Goal: Task Accomplishment & Management: Use online tool/utility

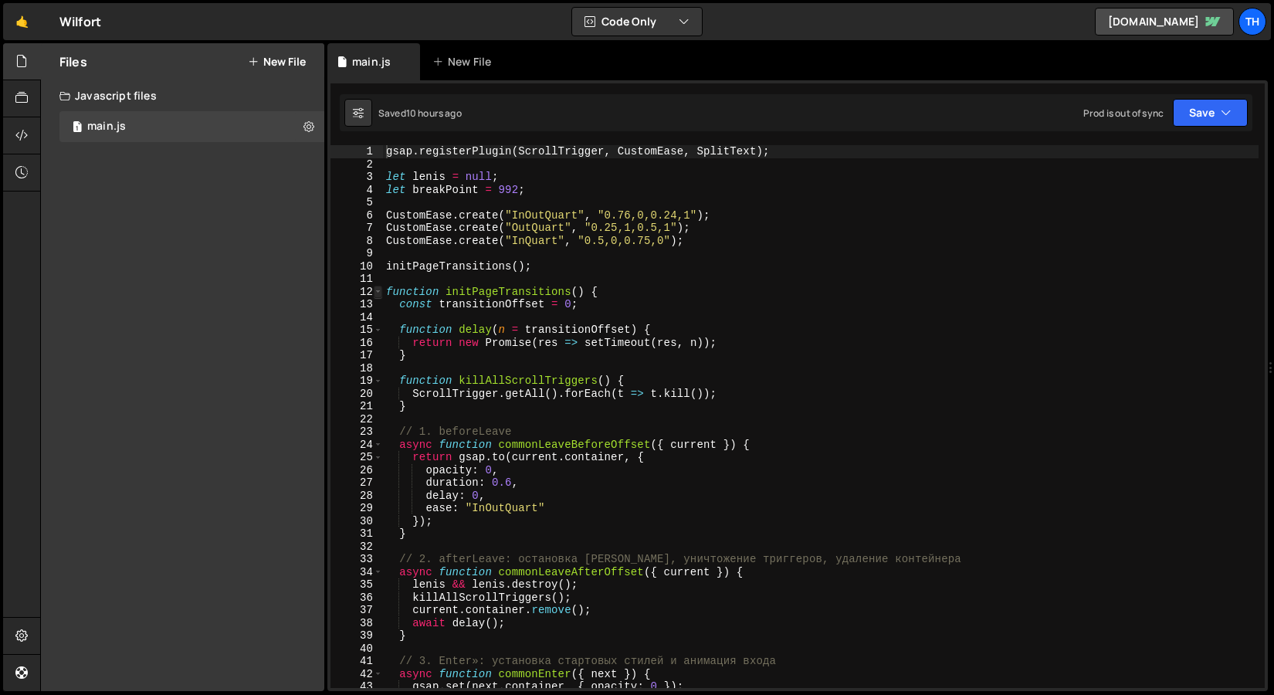
type textarea "gsap.registerPlugin(ScrollTrigger, CustomEase, SplitText);"
click at [381, 296] on span at bounding box center [378, 292] width 8 height 13
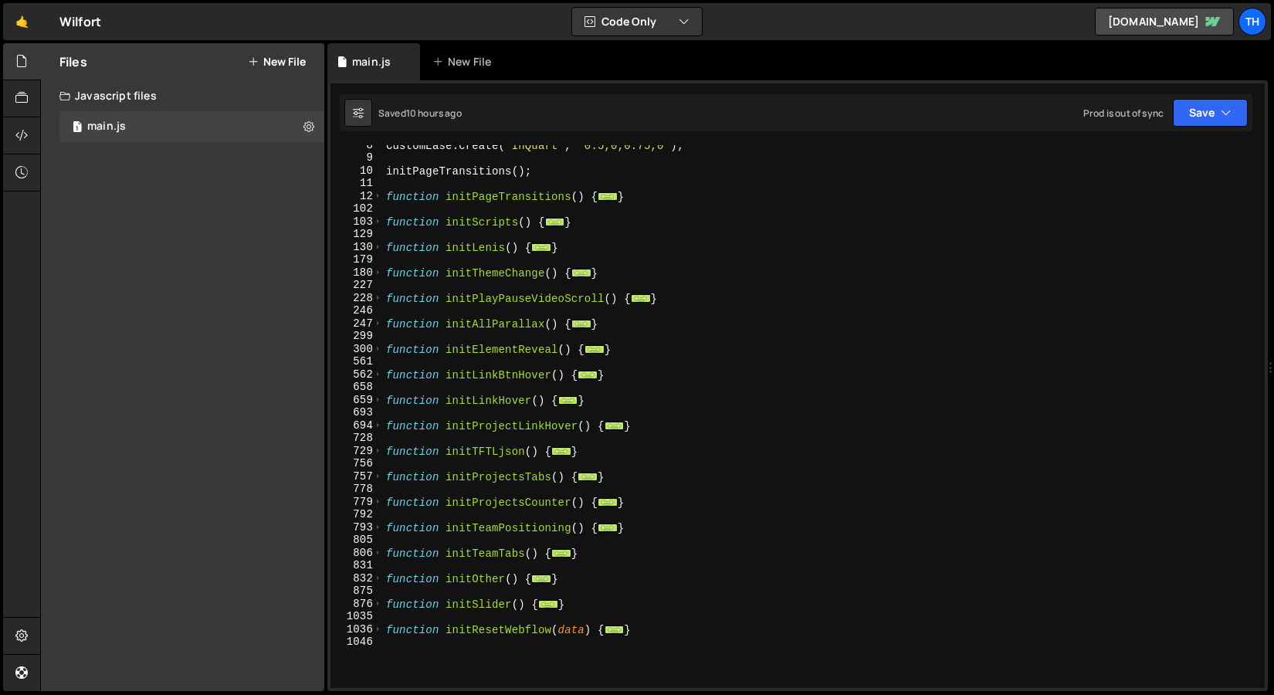
scroll to position [83, 0]
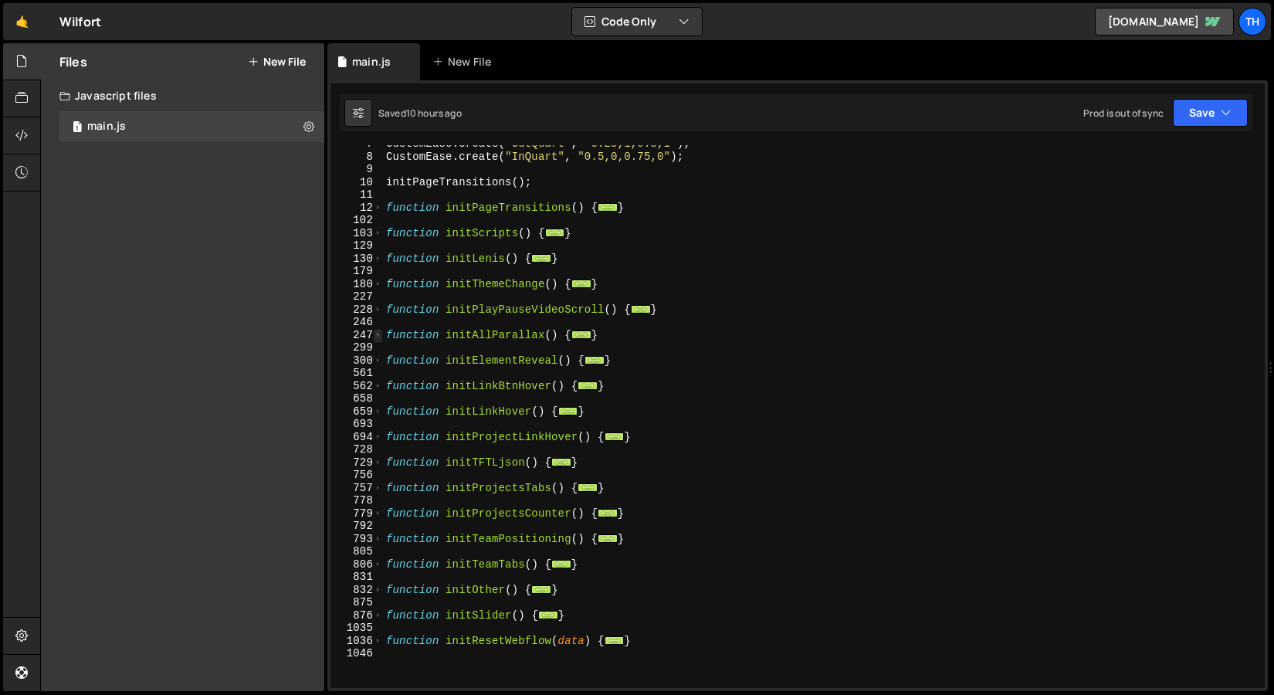
click at [379, 333] on span at bounding box center [378, 335] width 8 height 13
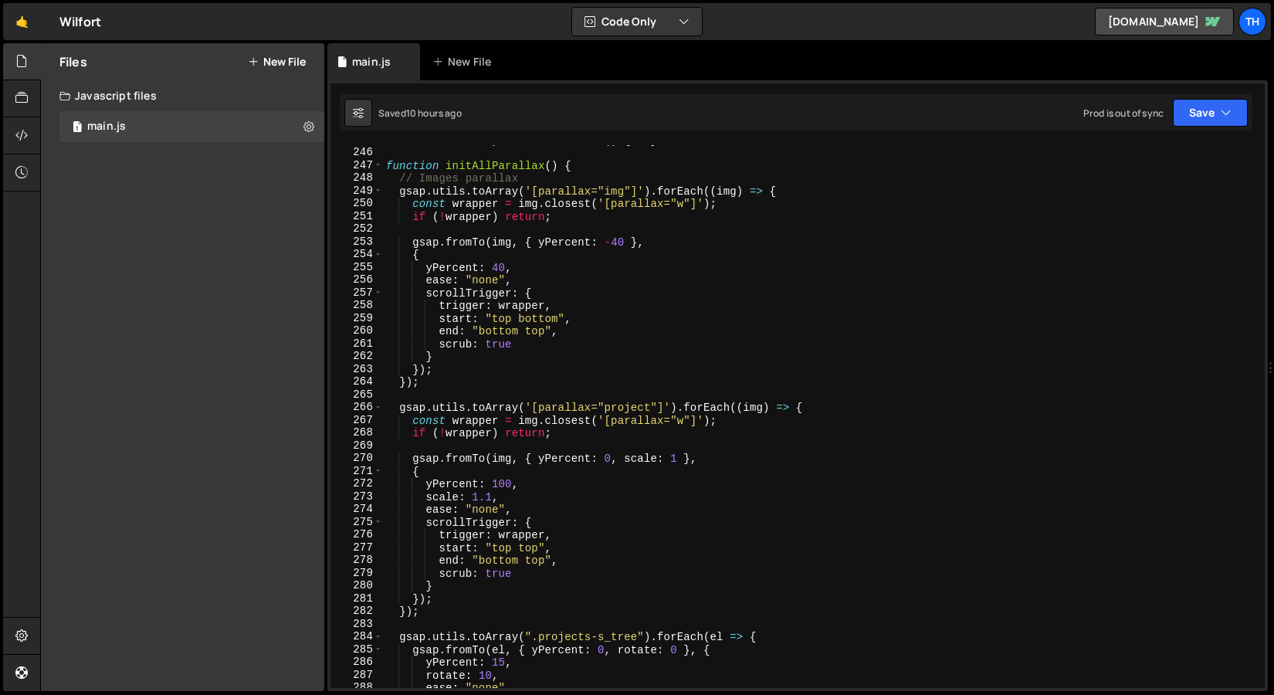
scroll to position [254, 0]
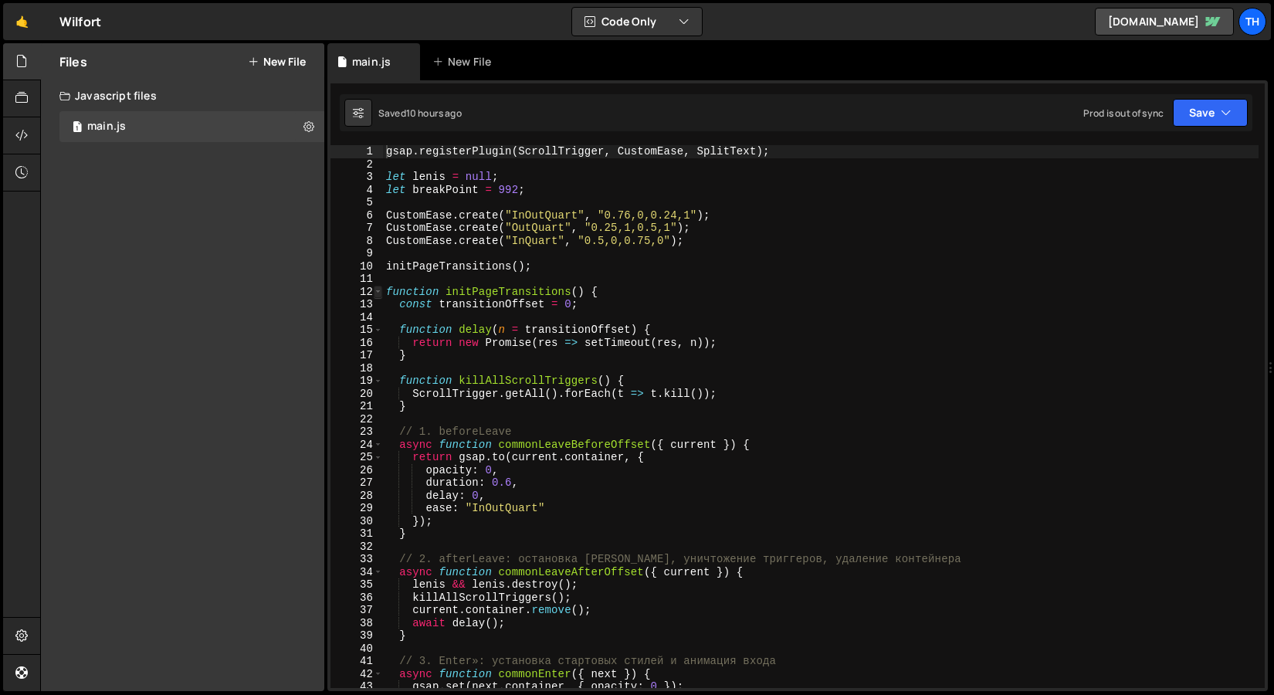
click at [378, 289] on span at bounding box center [378, 292] width 8 height 13
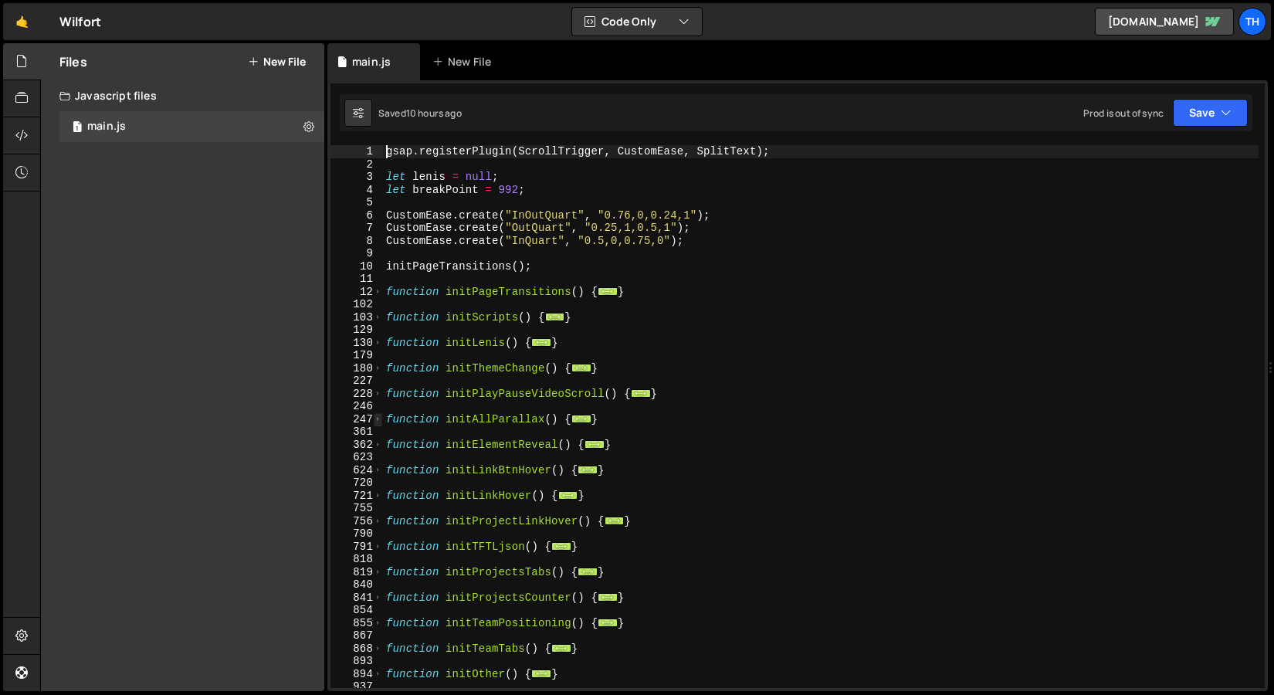
click at [379, 421] on span at bounding box center [378, 419] width 8 height 13
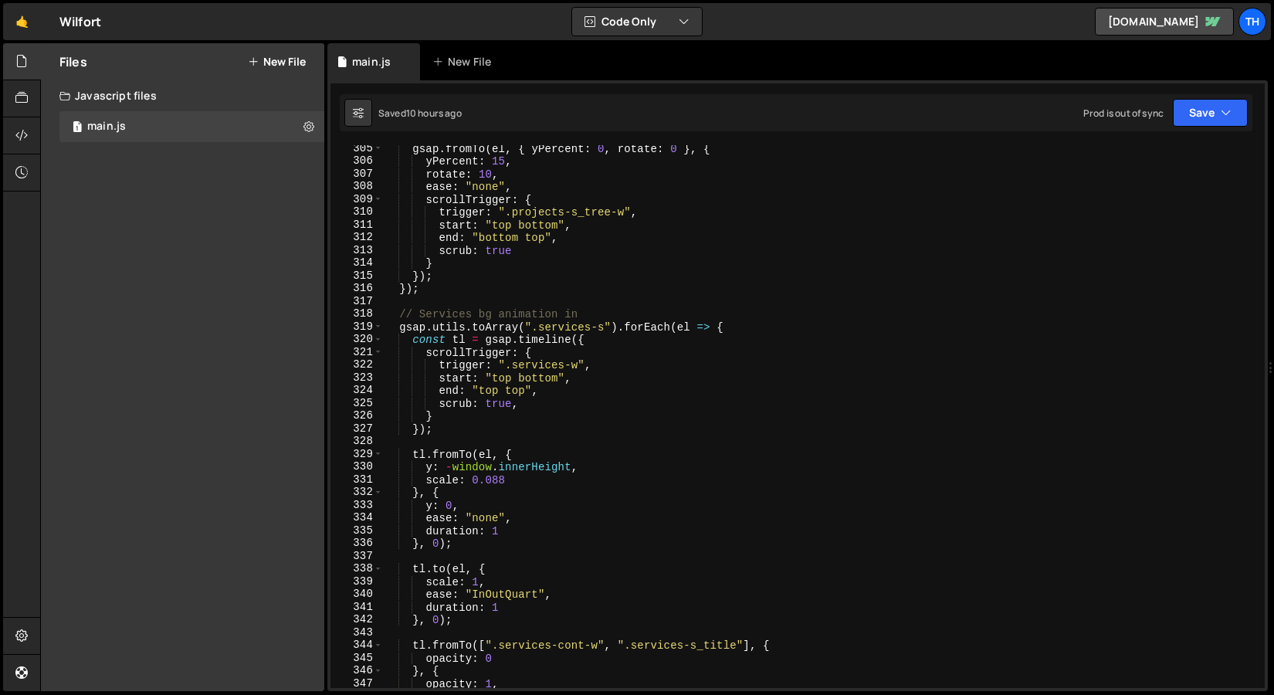
scroll to position [1169, 0]
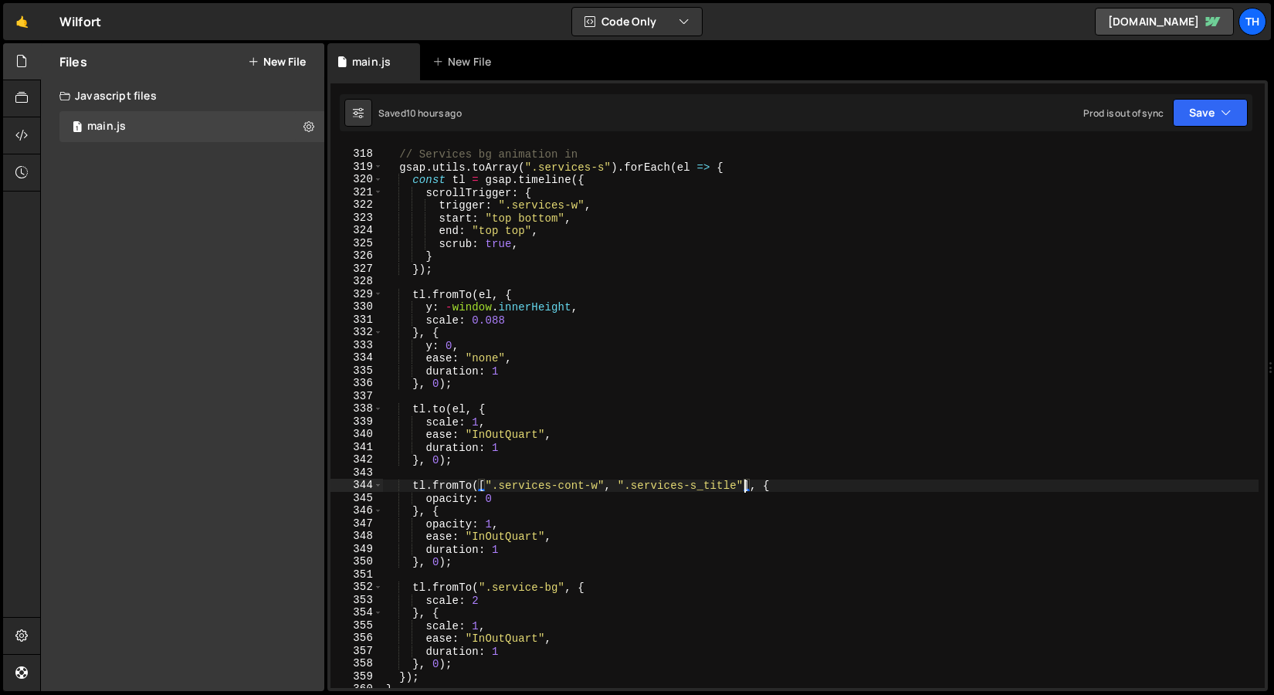
click at [743, 484] on div "// Services bg animation in gsap . utils . toArray ( ".services-s" ) . forEach …" at bounding box center [820, 419] width 875 height 568
paste textarea "service-bg_over"
drag, startPoint x: 606, startPoint y: 484, endPoint x: 622, endPoint y: 487, distance: 16.5
click at [622, 487] on div "// Services bg animation in gsap . utils . toArray ( ".services-s" ) . forEach …" at bounding box center [820, 419] width 875 height 568
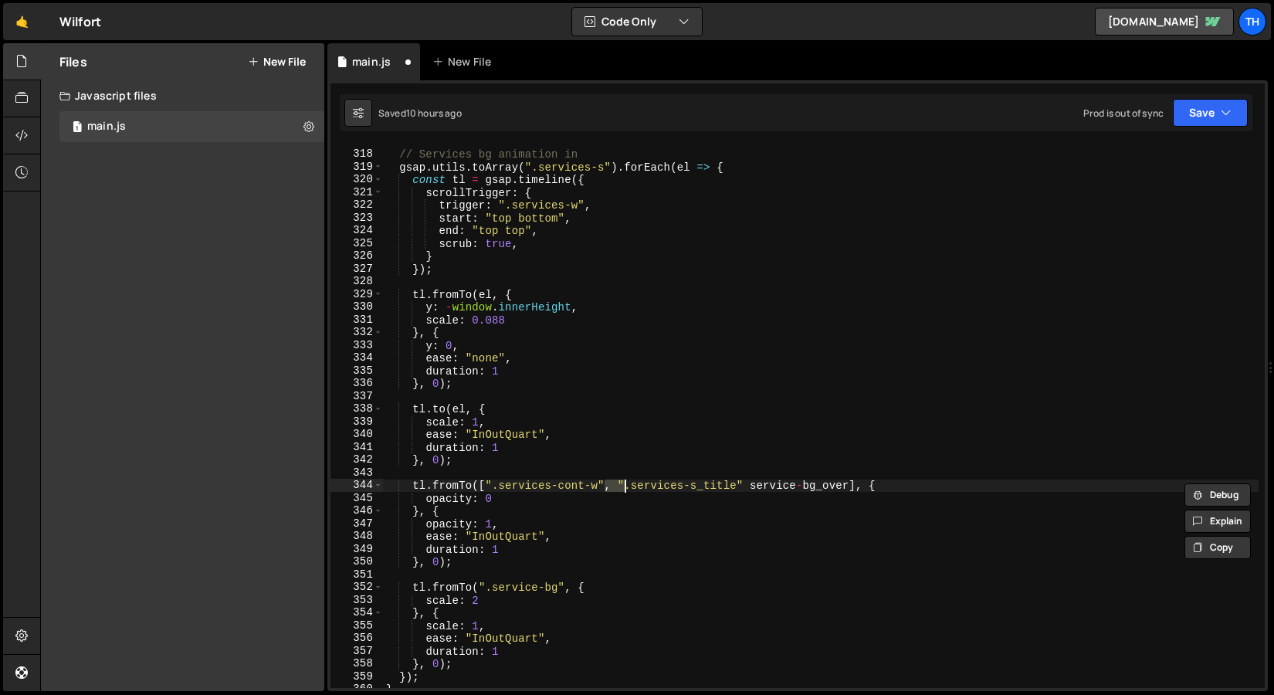
drag, startPoint x: 746, startPoint y: 489, endPoint x: 748, endPoint y: 497, distance: 8.8
click at [746, 489] on div "// Services bg animation in gsap . utils . toArray ( ".services-s" ) . forEach …" at bounding box center [820, 419] width 875 height 568
paste textarea ", ""
click at [626, 485] on div "// Services bg animation in gsap . utils . toArray ( ".services-s" ) . forEach …" at bounding box center [820, 419] width 875 height 568
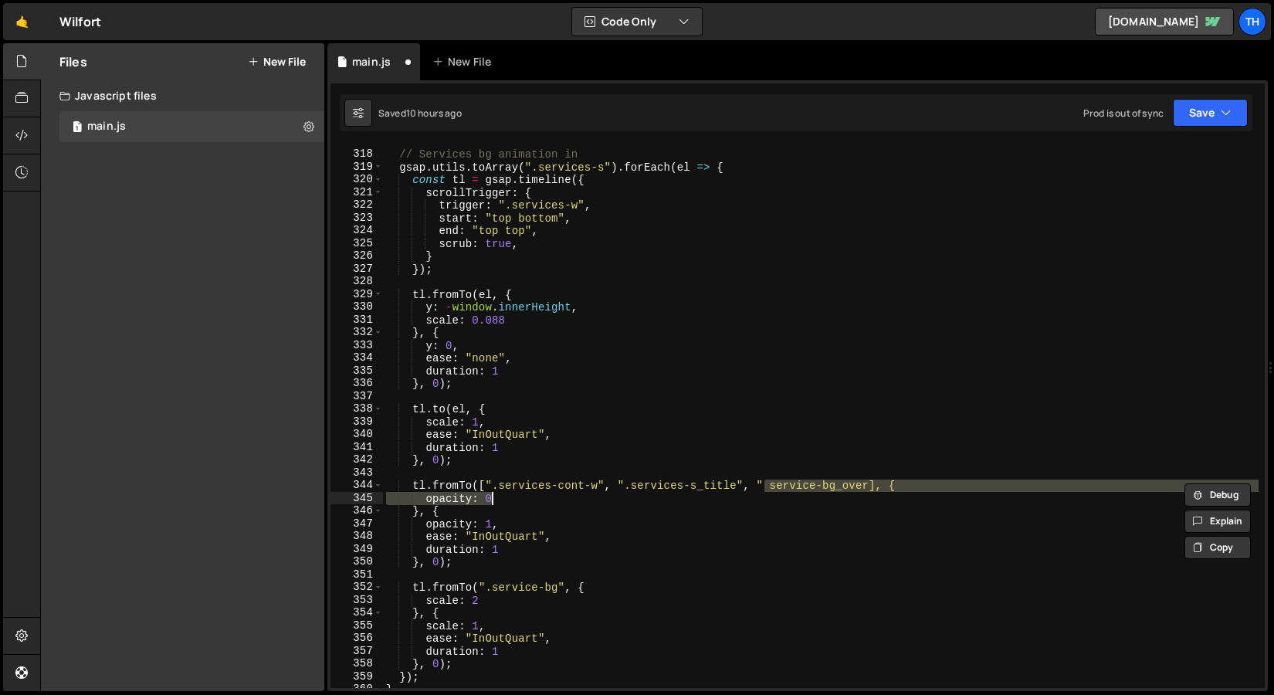
click at [768, 492] on div "// Services bg animation in gsap . utils . toArray ( ".services-s" ) . forEach …" at bounding box center [820, 419] width 875 height 568
click at [769, 481] on div "// Services bg animation in gsap . utils . toArray ( ".services-s" ) . forEach …" at bounding box center [820, 419] width 875 height 568
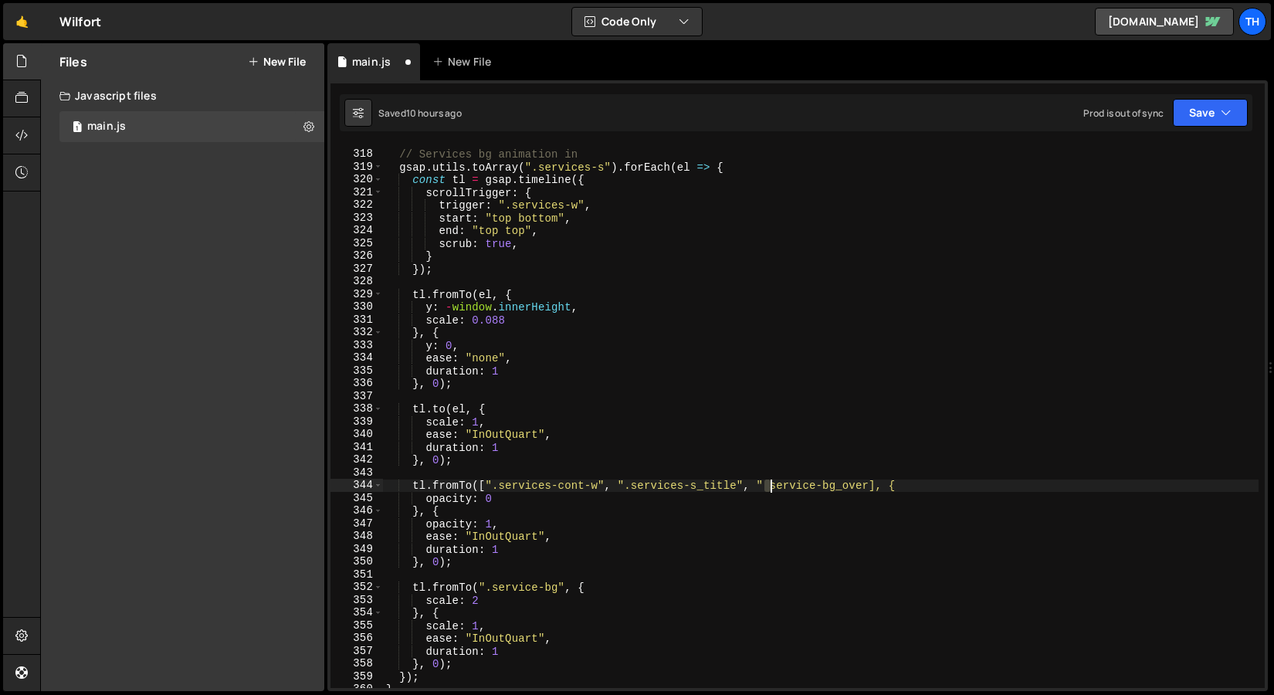
click at [767, 486] on div "// Services bg animation in gsap . utils . toArray ( ".services-s" ) . forEach …" at bounding box center [820, 419] width 875 height 568
paste textarea "."
click at [743, 489] on div "// Services bg animation in gsap . utils . toArray ( ".services-s" ) . forEach …" at bounding box center [820, 419] width 875 height 568
click at [867, 487] on div "// Services bg animation in gsap . utils . toArray ( ".services-s" ) . forEach …" at bounding box center [820, 419] width 875 height 568
paste textarea """
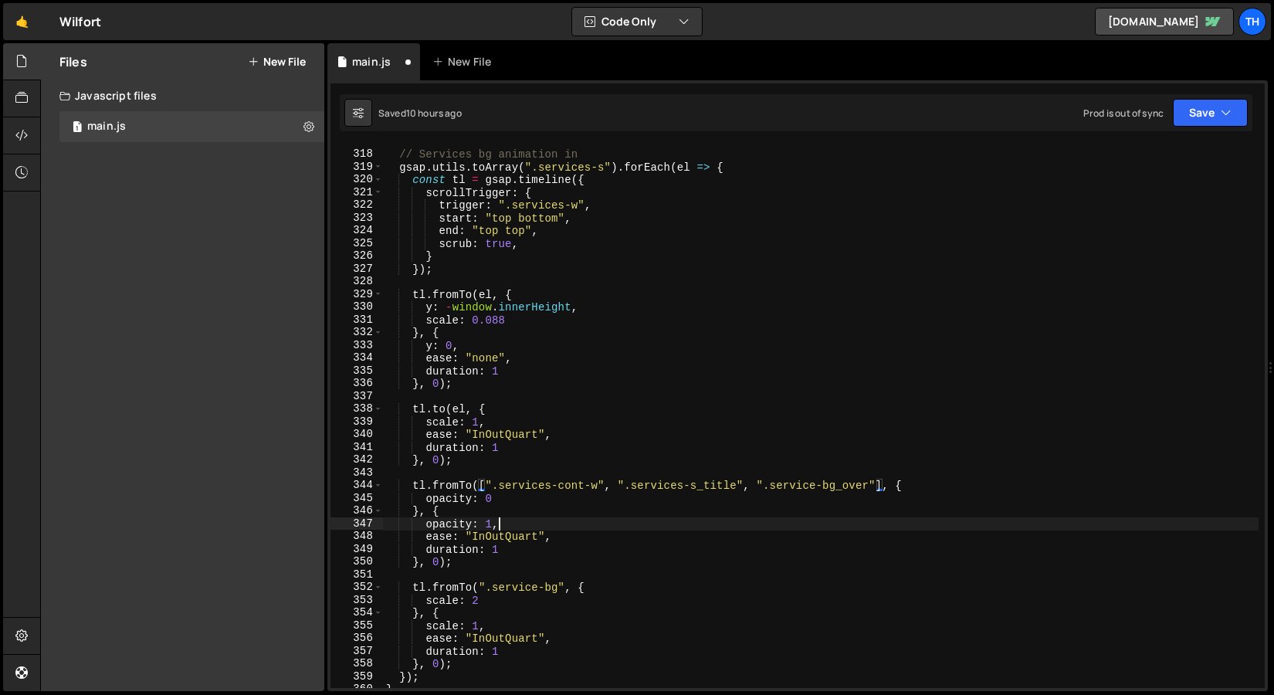
click at [865, 530] on div "// Services bg animation in gsap . utils . toArray ( ".services-s" ) . forEach …" at bounding box center [820, 419] width 875 height 568
click at [1169, 105] on div "Prod is out of sync Upgrade to Edit Save Save to Staging S Saved 10 hours ago S…" at bounding box center [1165, 113] width 164 height 28
click at [1179, 107] on button "Save" at bounding box center [1209, 113] width 75 height 28
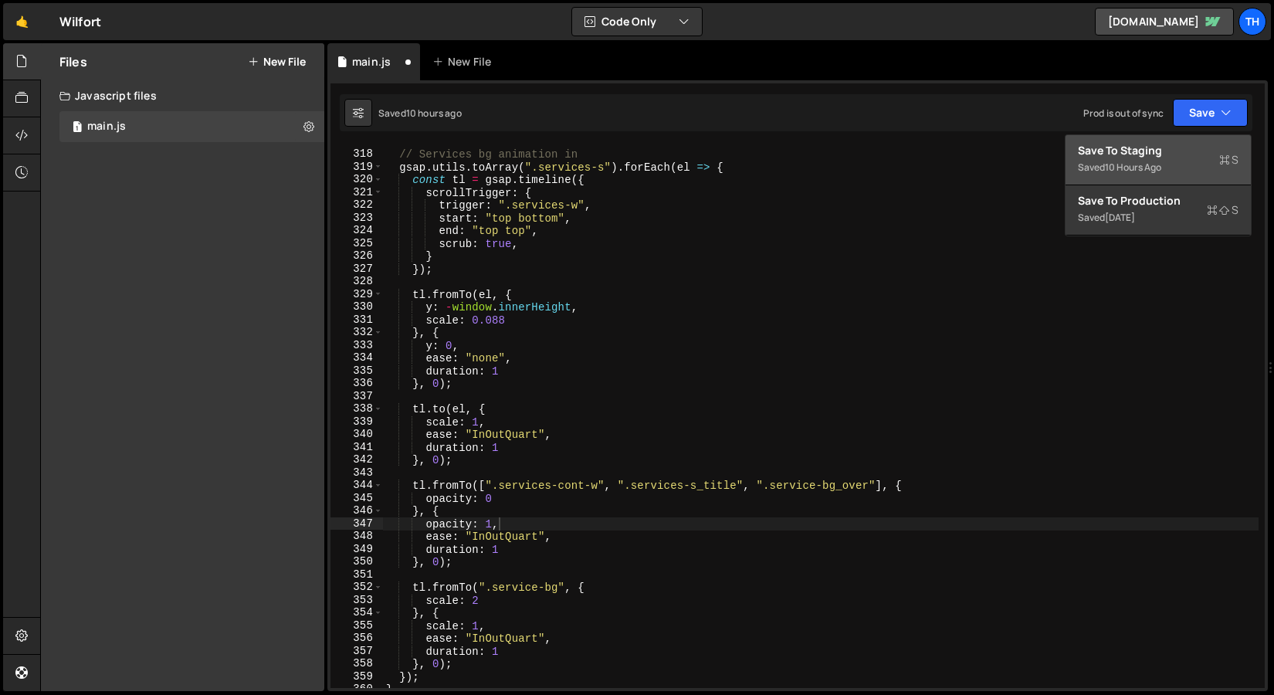
click at [1179, 171] on div "Saved 10 hours ago" at bounding box center [1158, 167] width 161 height 19
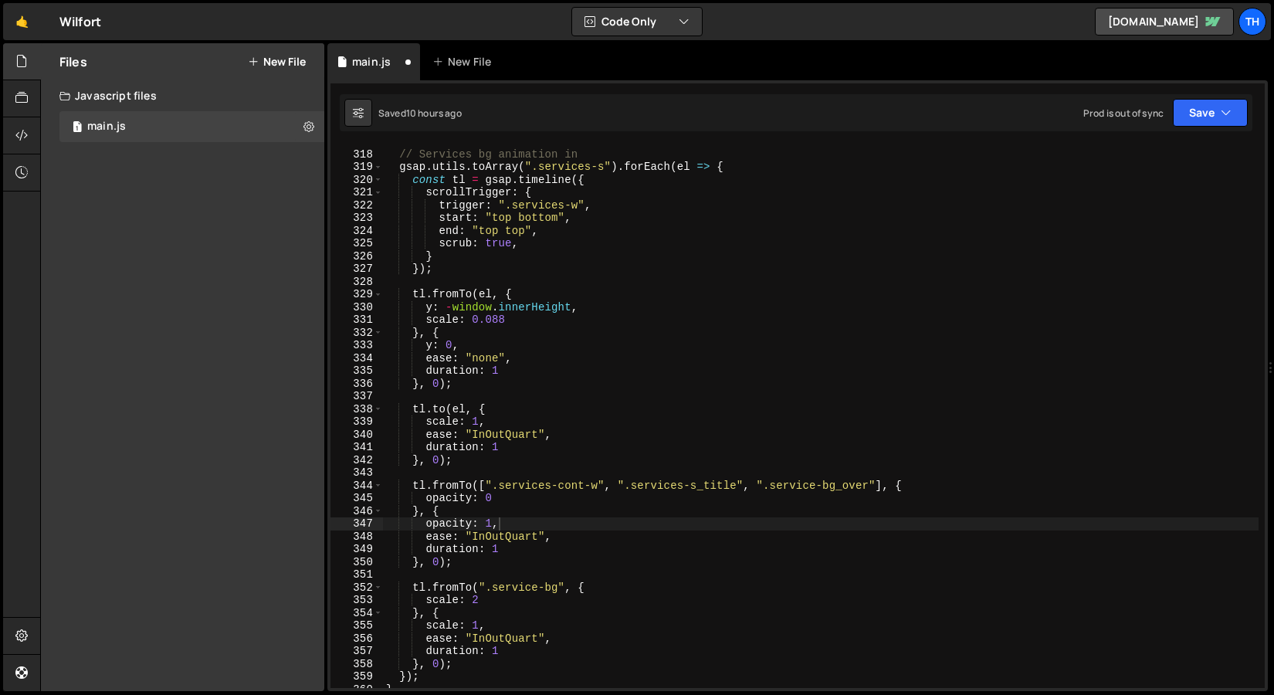
scroll to position [4035, 0]
click at [840, 479] on div "// Services bg animation in gsap . utils . toArray ( ".services-s" ) . forEach …" at bounding box center [820, 419] width 875 height 568
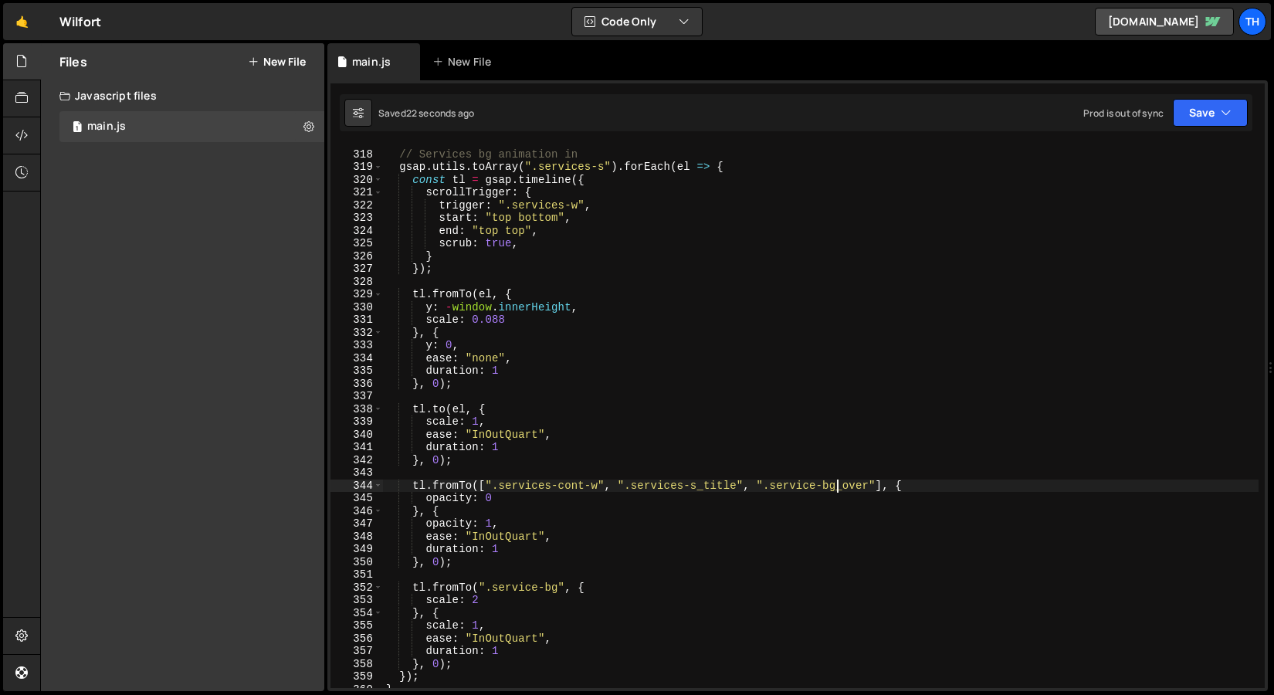
click at [1190, 134] on div "tl.fromTo([".services-cont-w", ".services-s_title", ".service-bg_over"], { 317 …" at bounding box center [797, 385] width 940 height 611
click at [1195, 117] on button "Save" at bounding box center [1209, 113] width 75 height 28
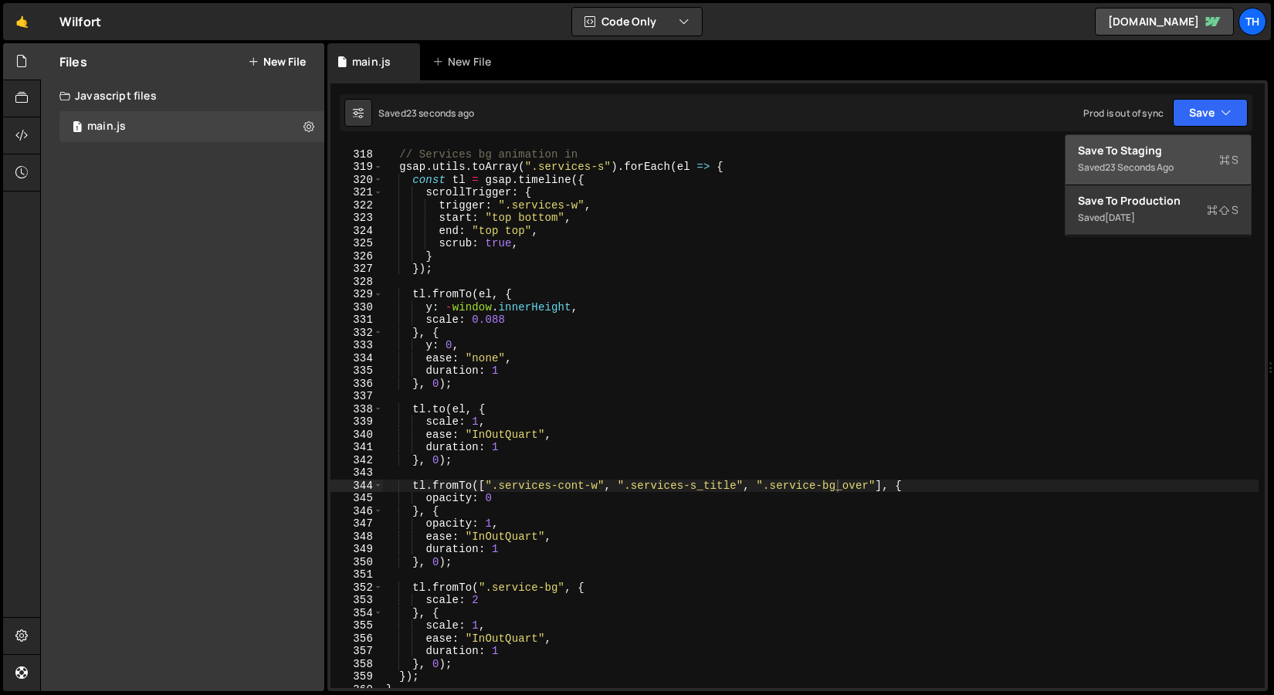
click at [1179, 145] on div "Save to Staging S" at bounding box center [1158, 150] width 161 height 15
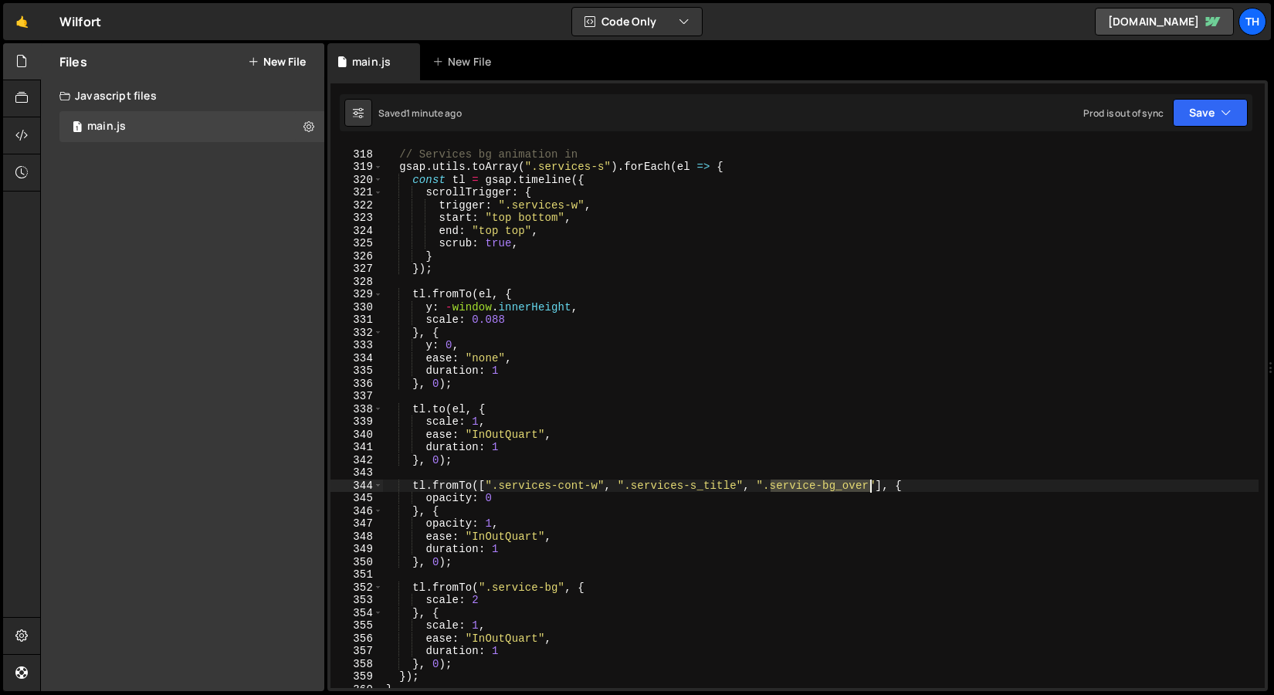
drag, startPoint x: 770, startPoint y: 486, endPoint x: 867, endPoint y: 480, distance: 96.6
click at [867, 480] on div "// Services bg animation in gsap . utils . toArray ( ".services-s" ) . forEach …" at bounding box center [820, 419] width 875 height 568
paste textarea "img_overlay"
click at [1194, 117] on button "Save" at bounding box center [1209, 113] width 75 height 28
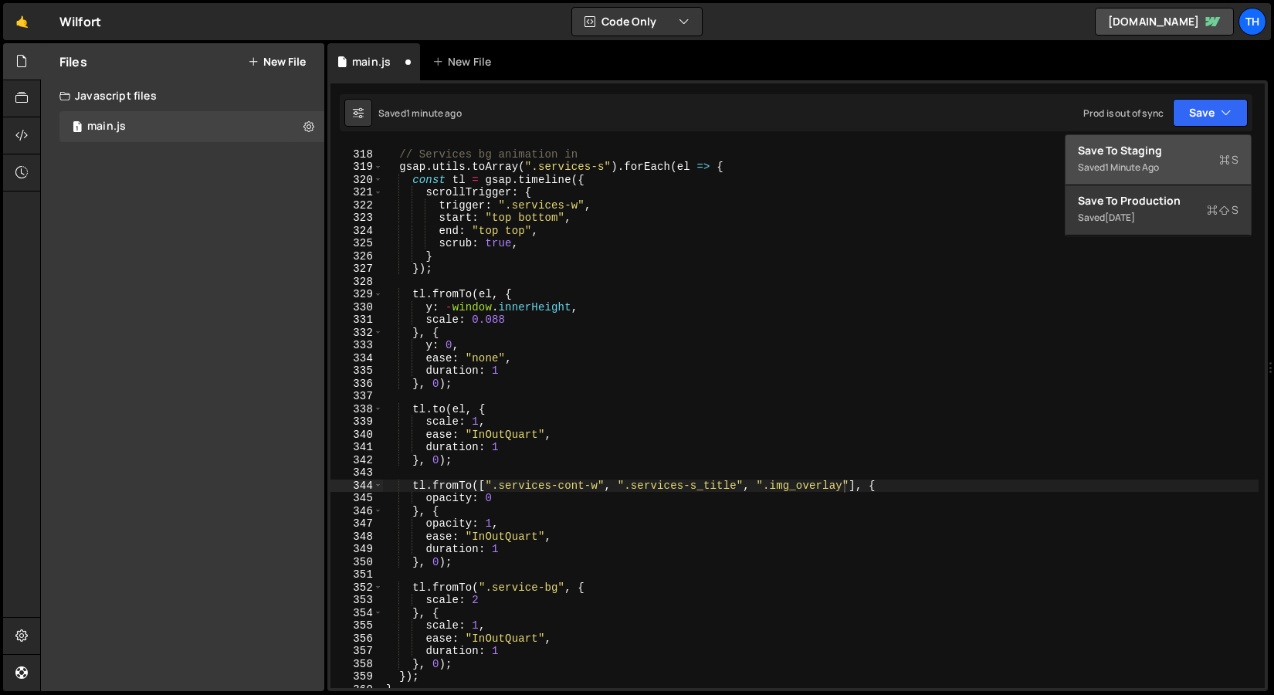
click at [1187, 154] on div "Save to Staging S" at bounding box center [1158, 150] width 161 height 15
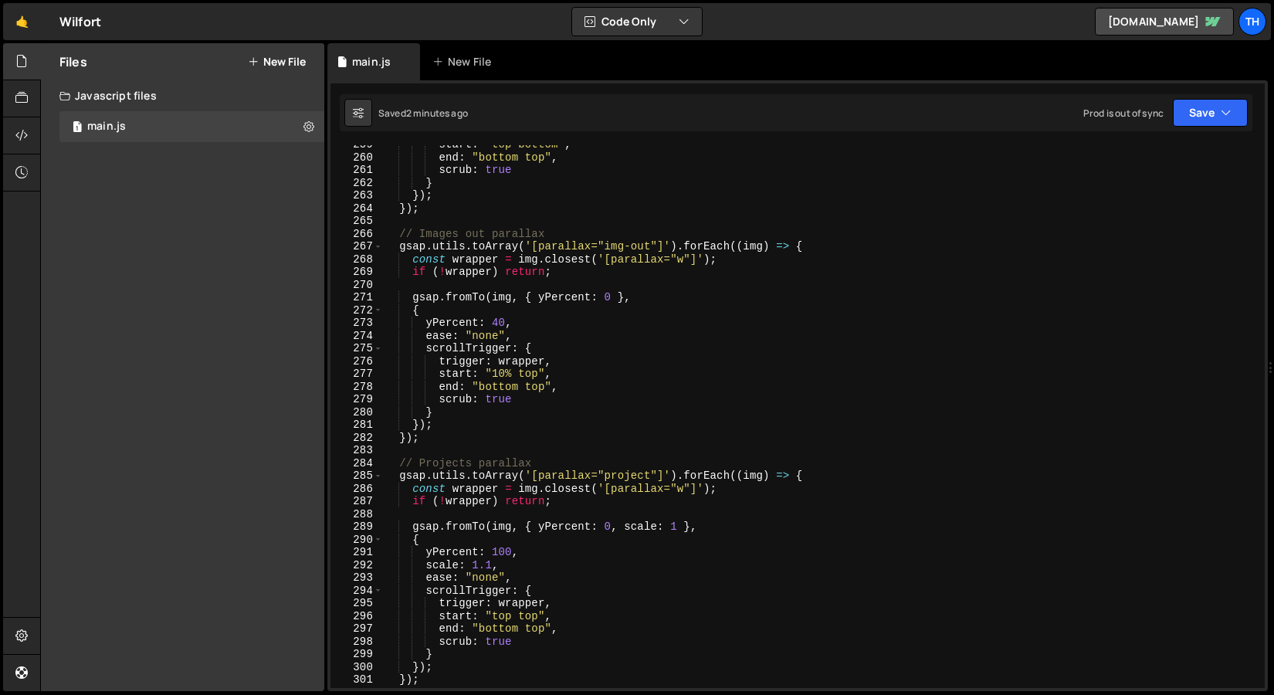
scroll to position [3293, 0]
click at [495, 375] on div "start : "top bottom" , end : "bottom top" , scrub : true } }) ; }) ; // Images …" at bounding box center [820, 422] width 875 height 568
click at [615, 361] on div "start : "top bottom" , end : "bottom top" , scrub : true } }) ; }) ; // Images …" at bounding box center [820, 422] width 875 height 568
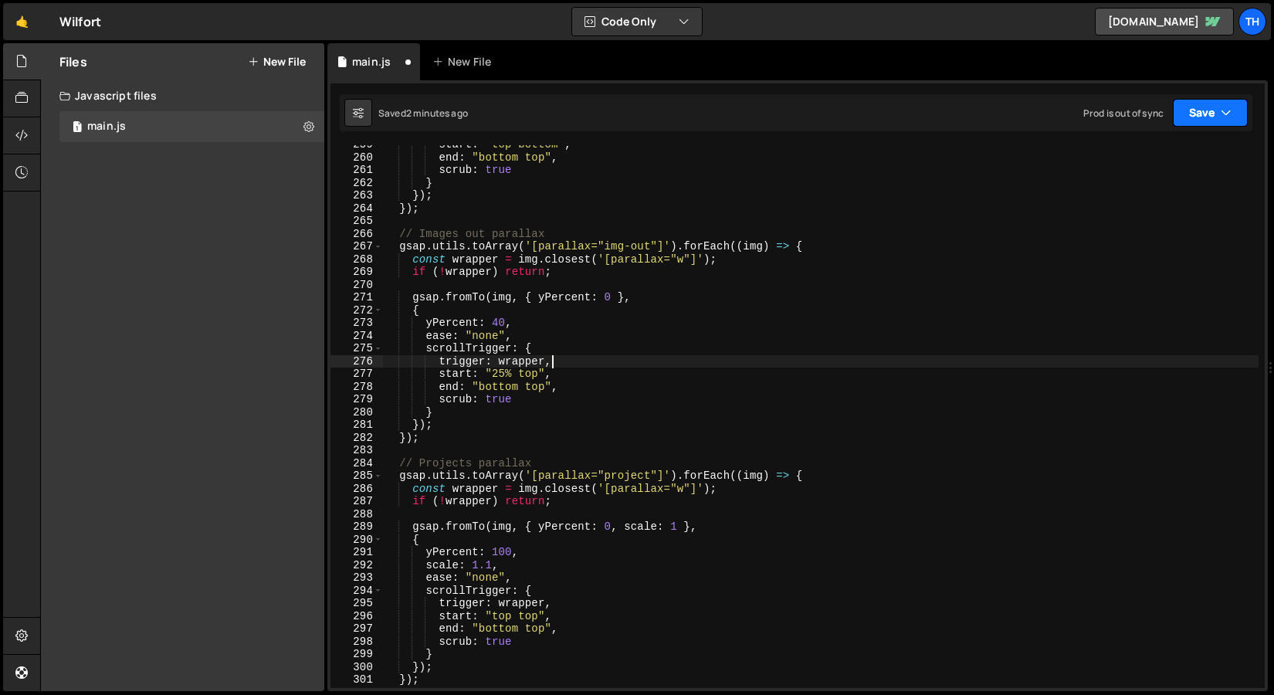
click at [1214, 103] on button "Save" at bounding box center [1209, 113] width 75 height 28
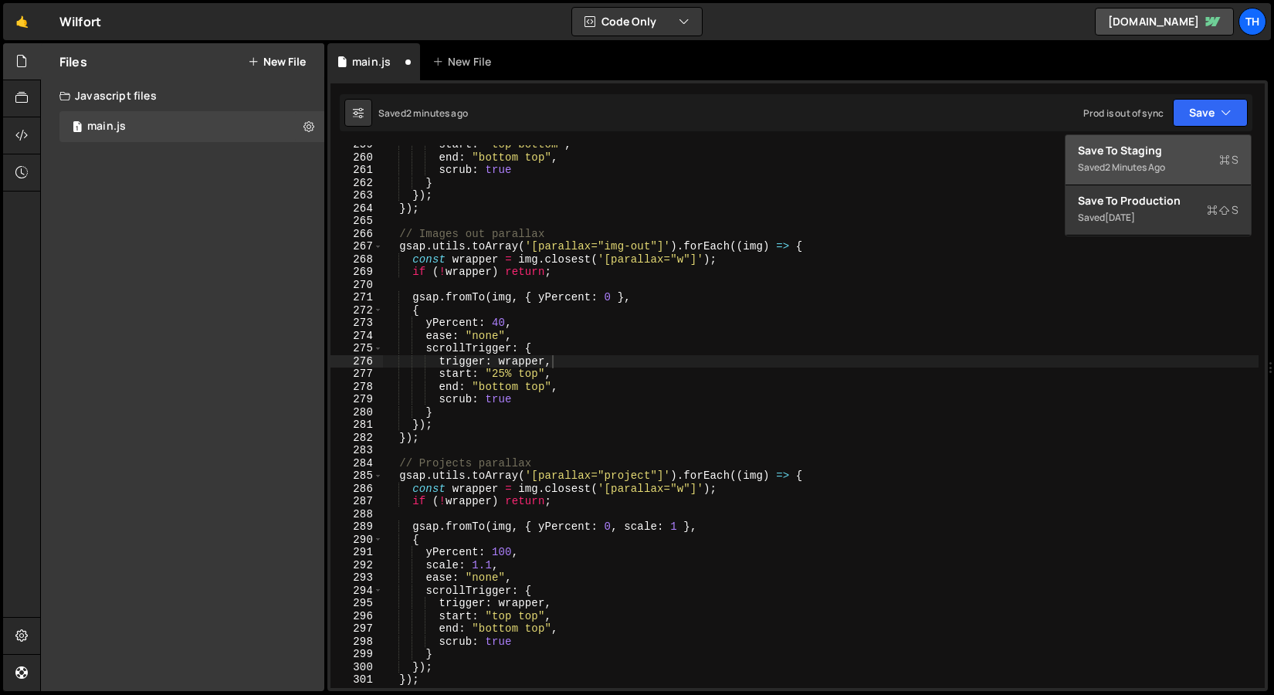
click at [1189, 160] on div "Saved 2 minutes ago" at bounding box center [1158, 167] width 161 height 19
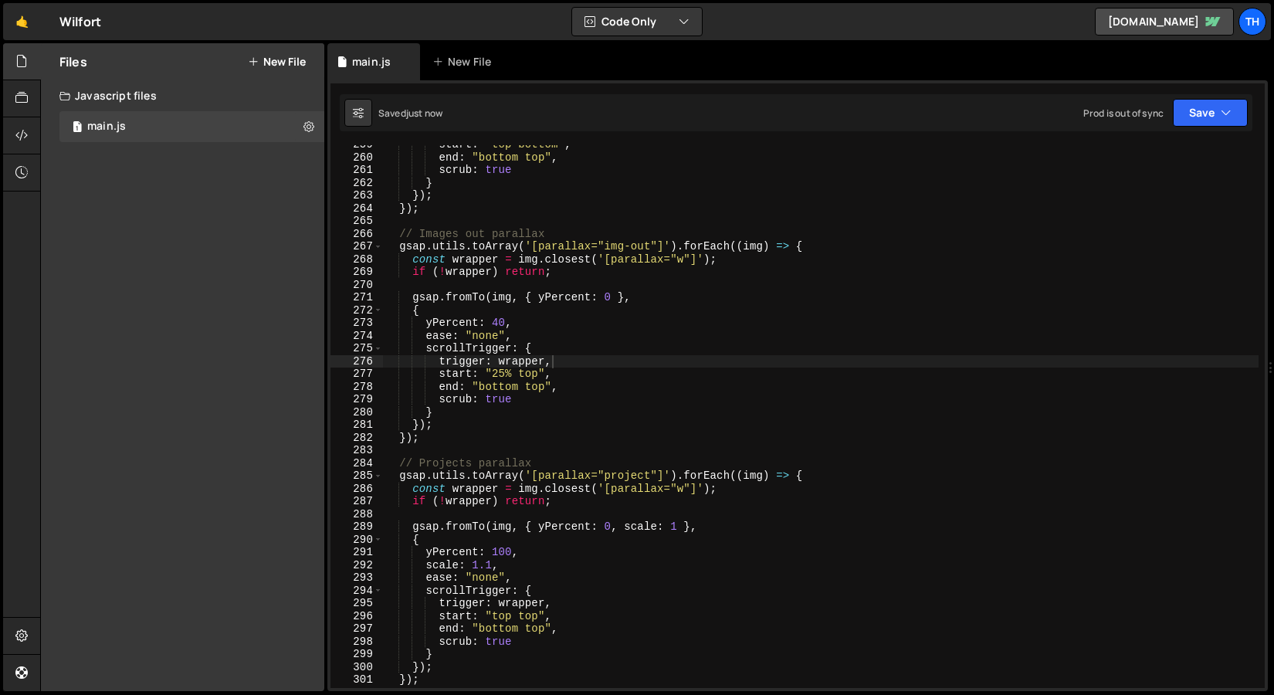
click at [499, 371] on div "start : "top bottom" , end : "bottom top" , scrub : true } }) ; }) ; // Images …" at bounding box center [820, 422] width 875 height 568
click at [662, 329] on div "start : "top bottom" , end : "bottom top" , scrub : true } }) ; }) ; // Images …" at bounding box center [820, 422] width 875 height 568
click at [1206, 112] on button "Save" at bounding box center [1209, 113] width 75 height 28
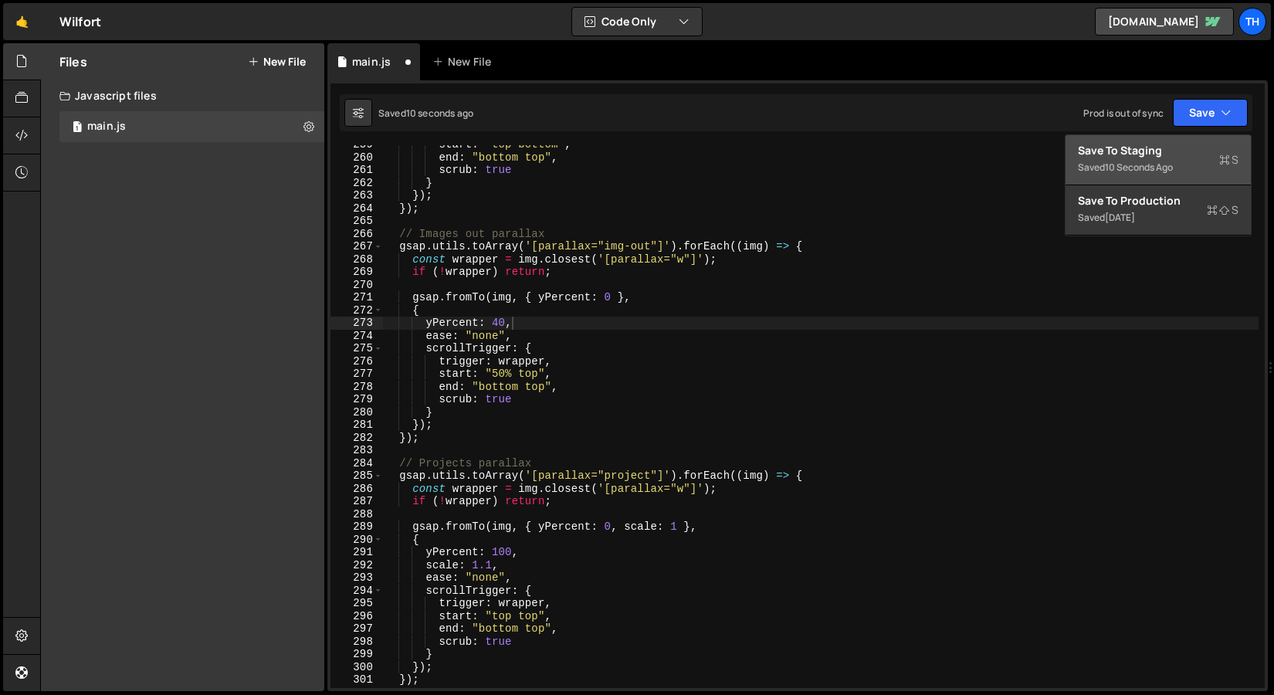
click at [1174, 150] on div "Save to Staging S" at bounding box center [1158, 150] width 161 height 15
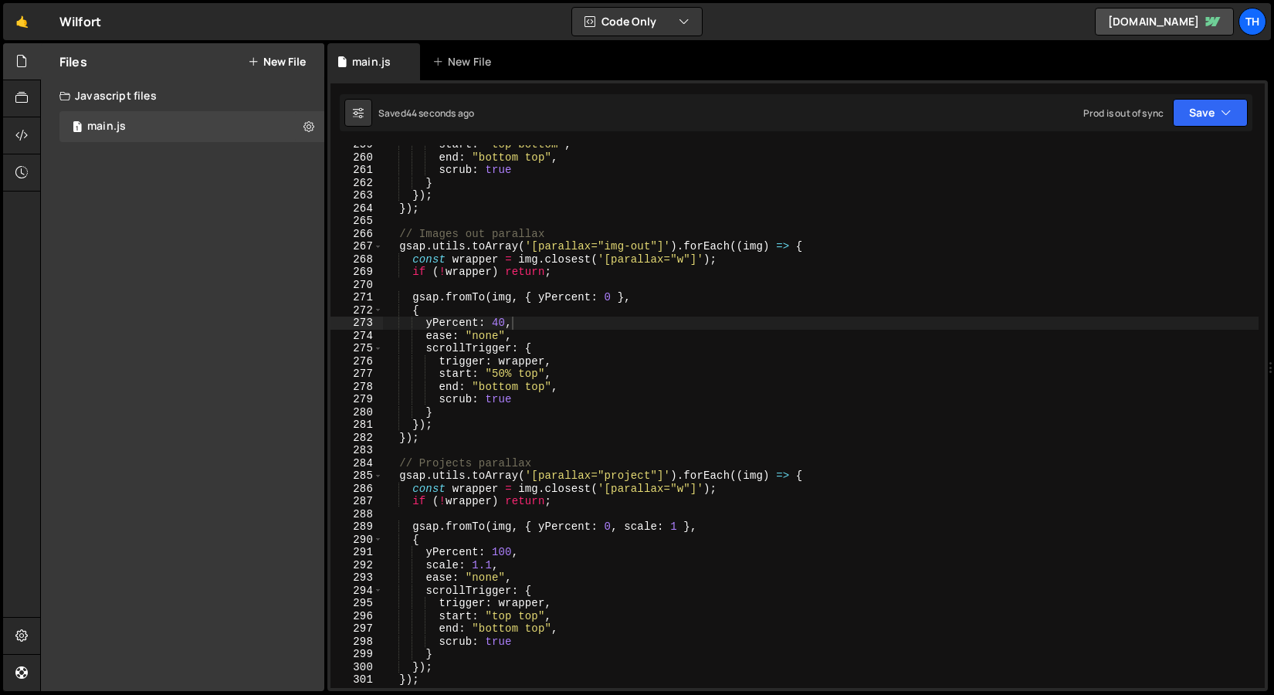
click at [475, 321] on div "start : "top bottom" , end : "bottom top" , scrub : true } }) ; }) ; // Images …" at bounding box center [820, 422] width 875 height 568
click at [496, 320] on div "start : "top bottom" , end : "bottom top" , scrub : true } }) ; }) ; // Images …" at bounding box center [820, 422] width 875 height 568
click at [555, 326] on div "start : "top bottom" , end : "bottom top" , scrub : true } }) ; }) ; // Images …" at bounding box center [820, 422] width 875 height 568
click at [1187, 117] on div "Debug Explain Copy main.js New File Saved 50 seconds ago Prod is out of sync Up…" at bounding box center [797, 367] width 940 height 648
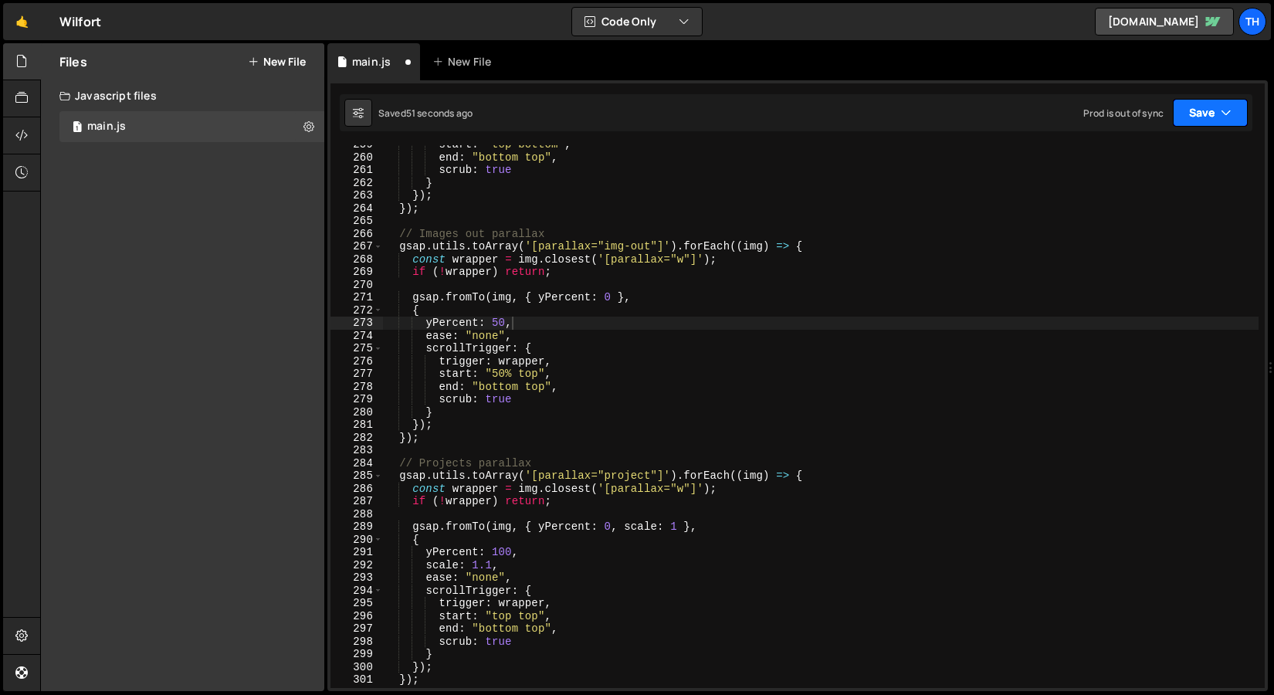
click at [1187, 117] on button "Save" at bounding box center [1209, 113] width 75 height 28
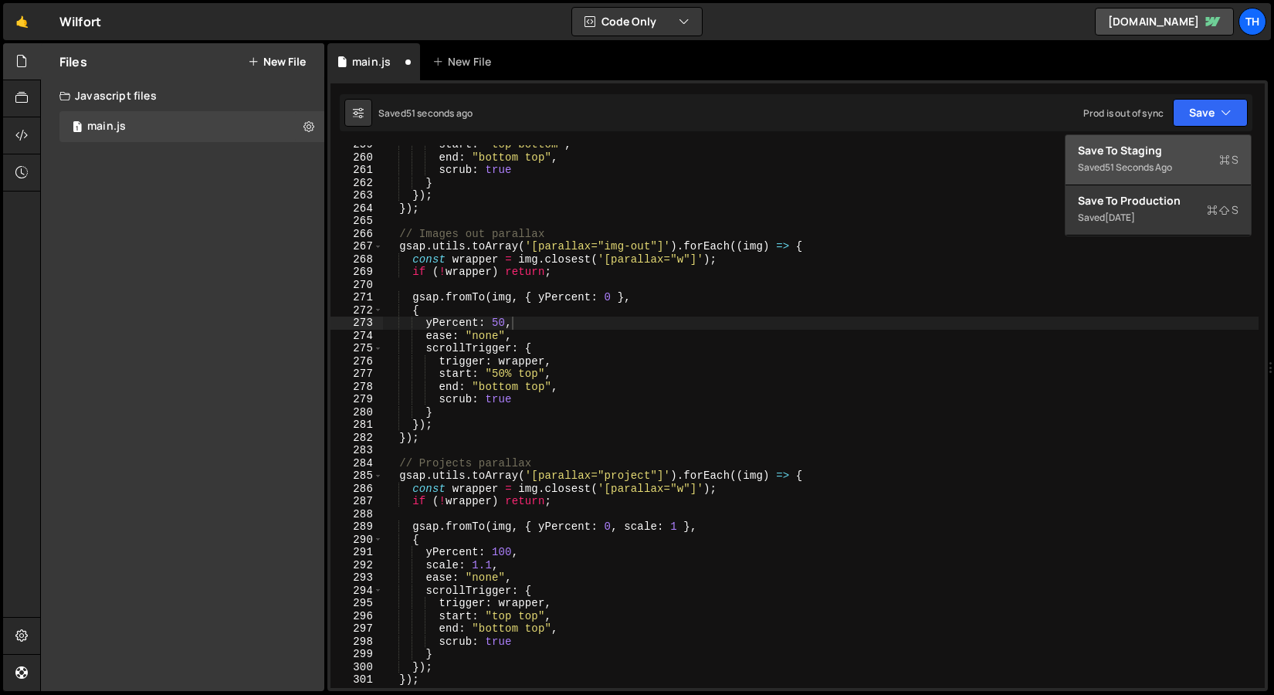
click at [1169, 137] on button "Save to Staging S Saved 51 seconds ago" at bounding box center [1157, 160] width 185 height 50
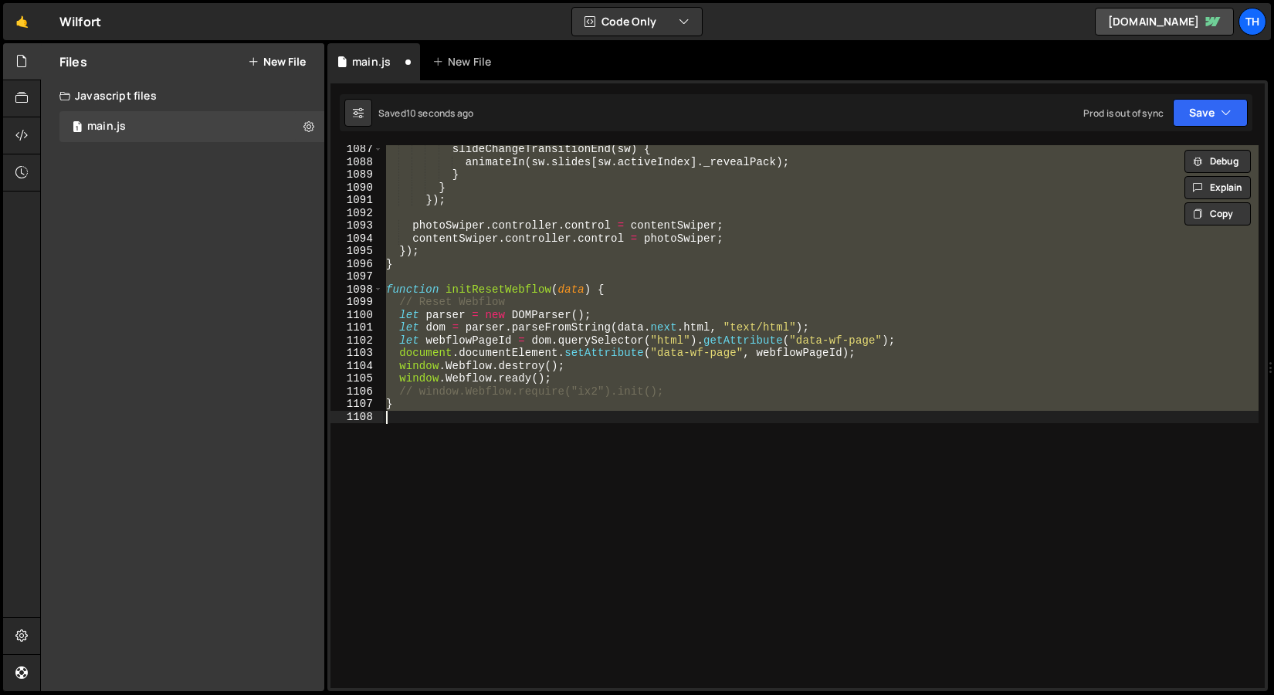
scroll to position [3193, 0]
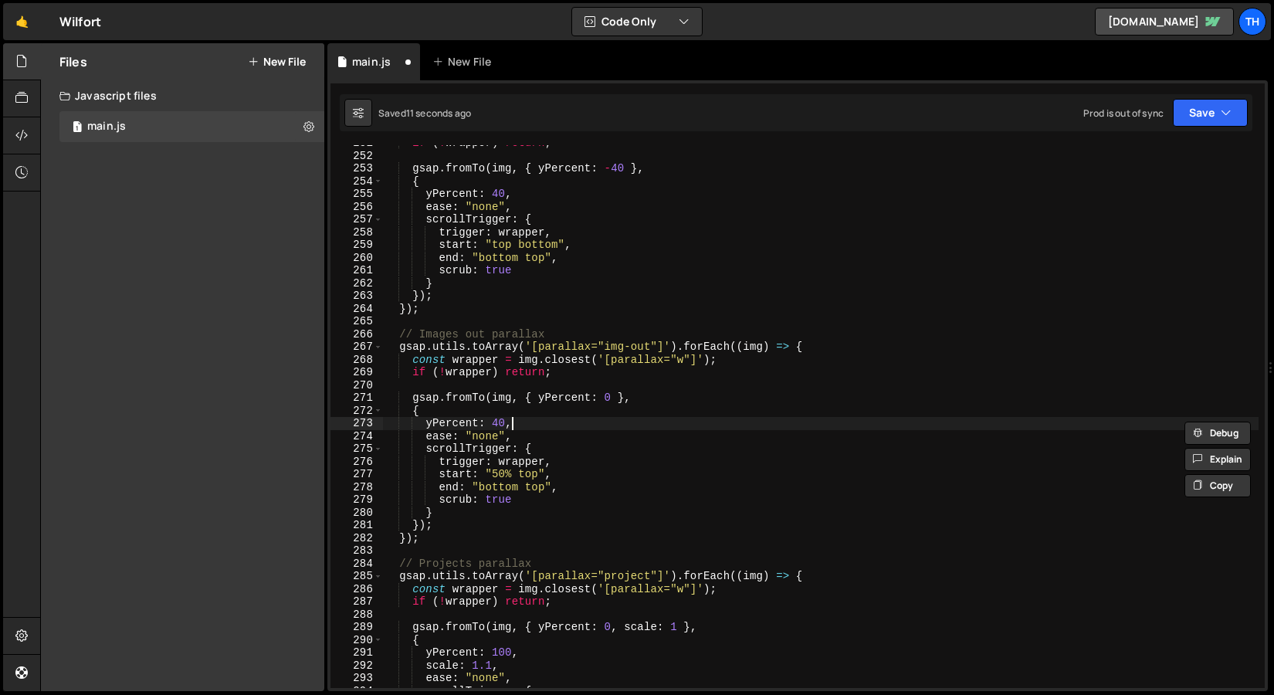
click at [529, 428] on div "if ( ! wrapper ) return ; gsap . fromTo ( img , { yPercent : - 40 } , { yPercen…" at bounding box center [820, 421] width 875 height 568
click at [1220, 119] on button "Save" at bounding box center [1209, 113] width 75 height 28
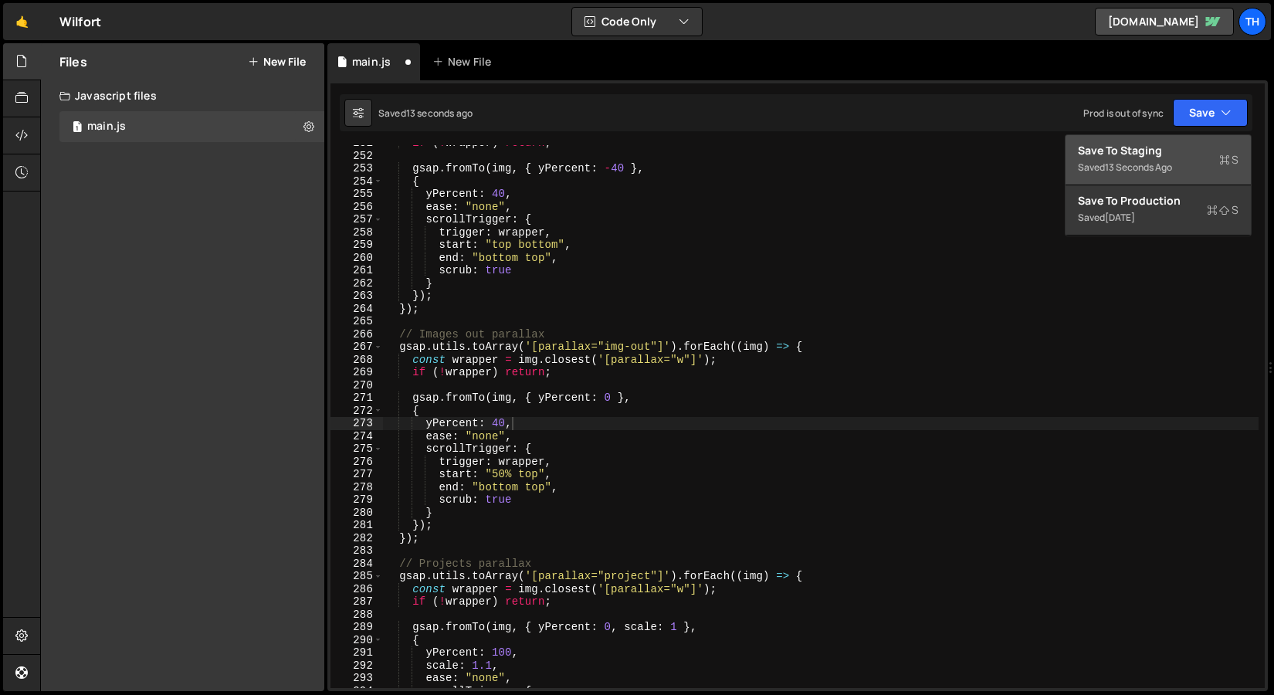
click at [1189, 144] on div "Save to Staging S" at bounding box center [1158, 150] width 161 height 15
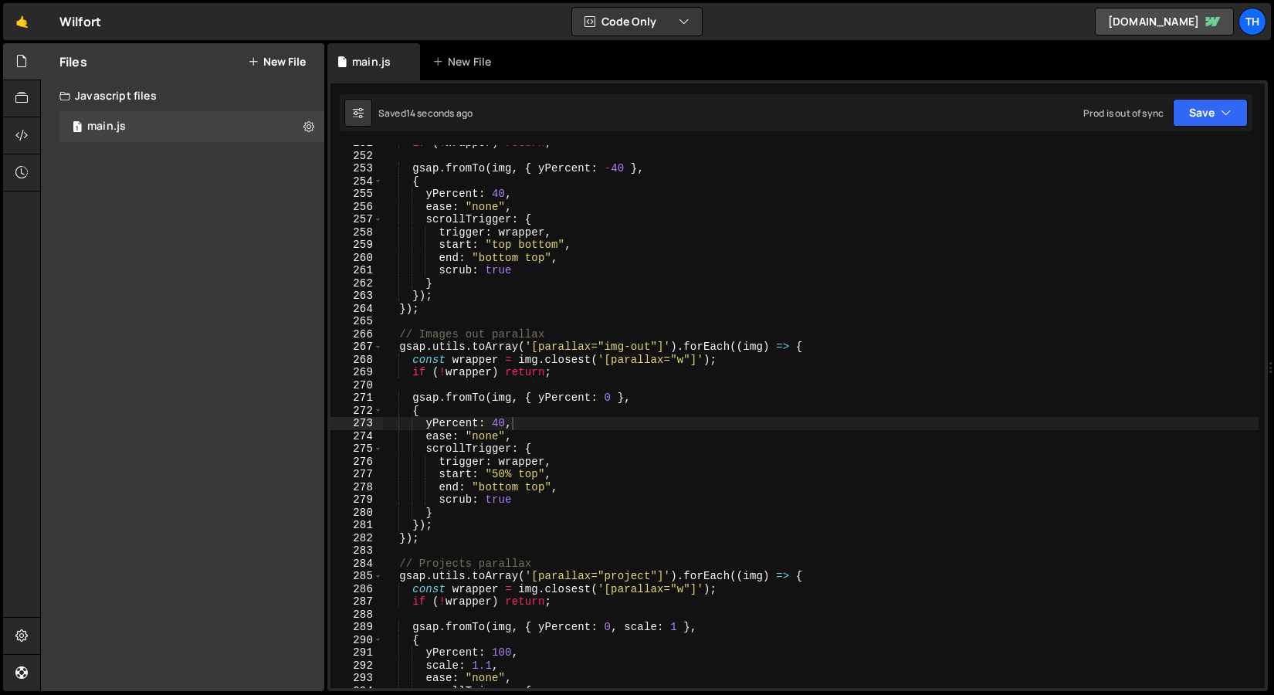
type textarea "scrub: true"
click at [523, 498] on div "if ( ! wrapper ) return ; gsap . fromTo ( img , { yPercent : - 40 } , { yPercen…" at bounding box center [820, 421] width 875 height 568
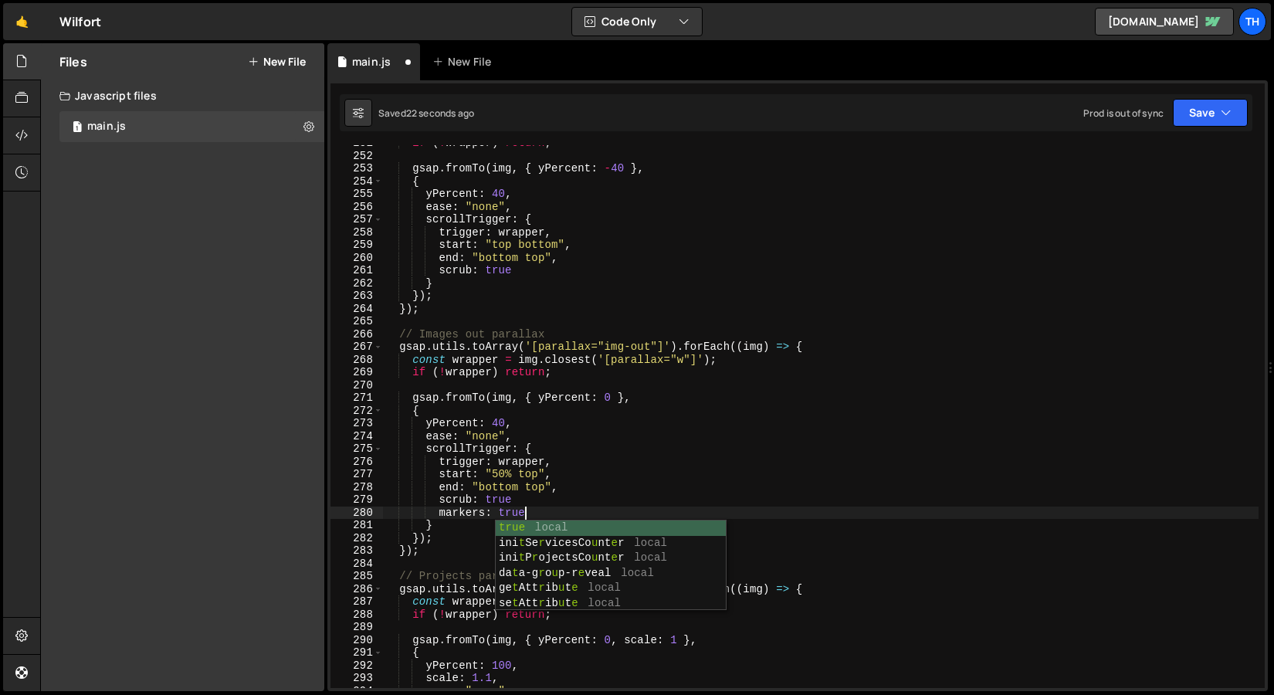
scroll to position [0, 8]
click at [565, 482] on div "if ( ! wrapper ) return ; gsap . fromTo ( img , { yPercent : - 40 } , { yPercen…" at bounding box center [820, 421] width 875 height 568
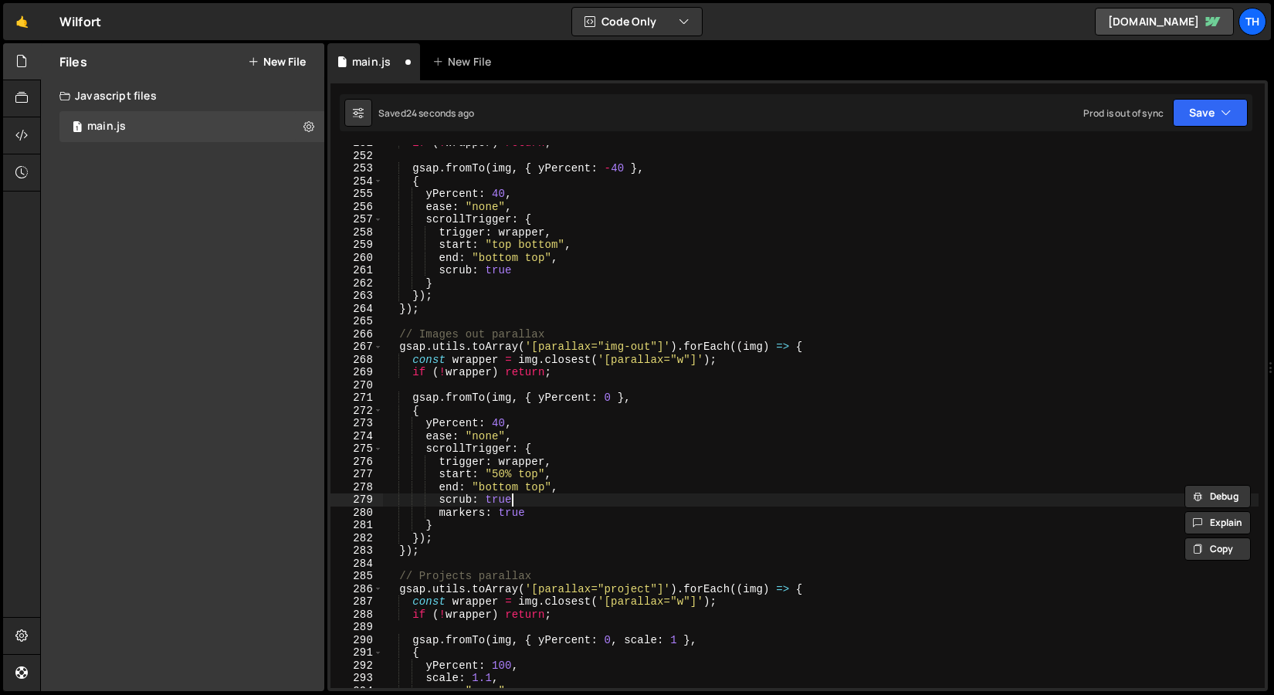
scroll to position [0, 8]
paste textarea ","
drag, startPoint x: 1209, startPoint y: 118, endPoint x: 1203, endPoint y: 134, distance: 16.6
click at [1210, 120] on button "Save" at bounding box center [1209, 113] width 75 height 28
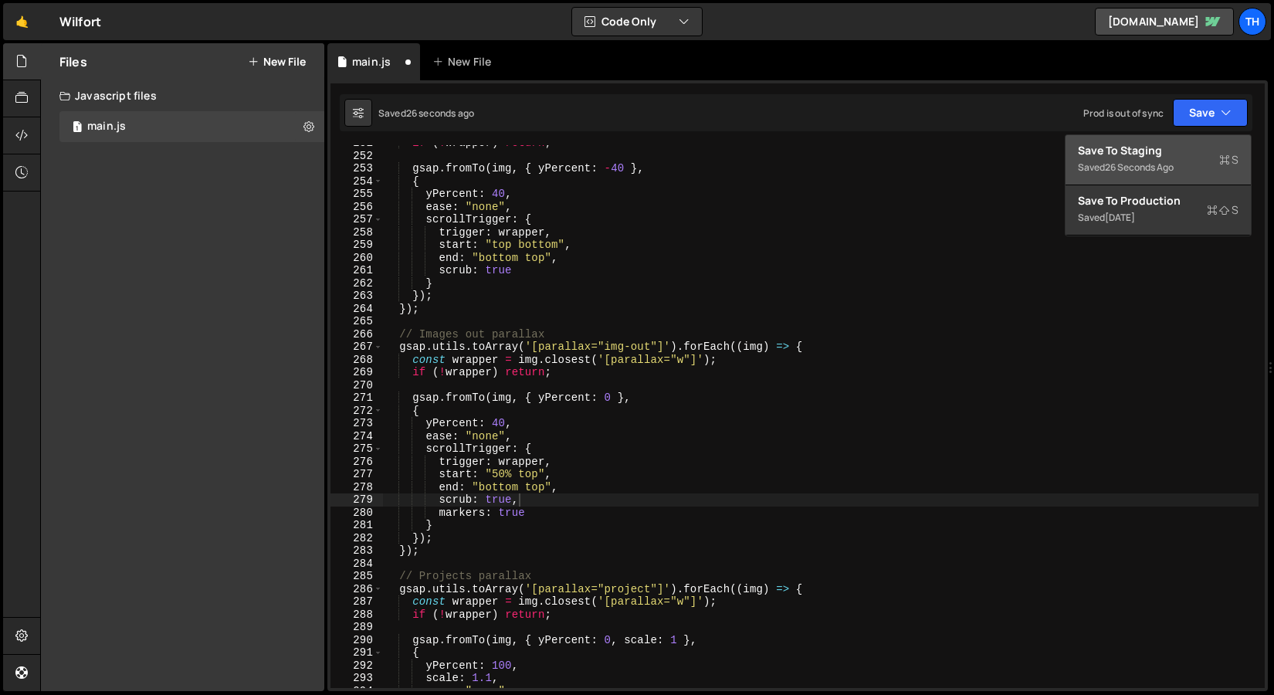
click at [1202, 136] on button "Save to Staging S Saved 26 seconds ago" at bounding box center [1157, 160] width 185 height 50
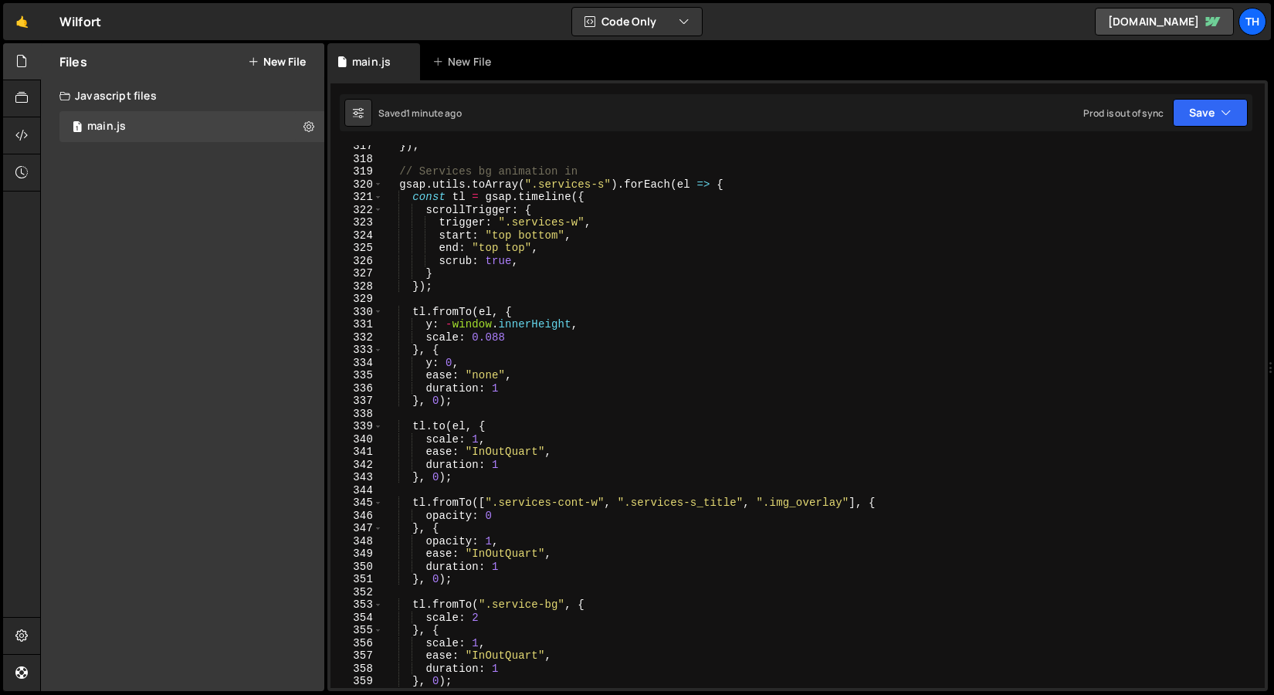
scroll to position [4030, 0]
drag, startPoint x: 771, startPoint y: 499, endPoint x: 841, endPoint y: 506, distance: 70.6
click at [841, 506] on div "}) ; // Services bg animation in gsap . utils . toArray ( ".services-s" ) . for…" at bounding box center [820, 424] width 875 height 568
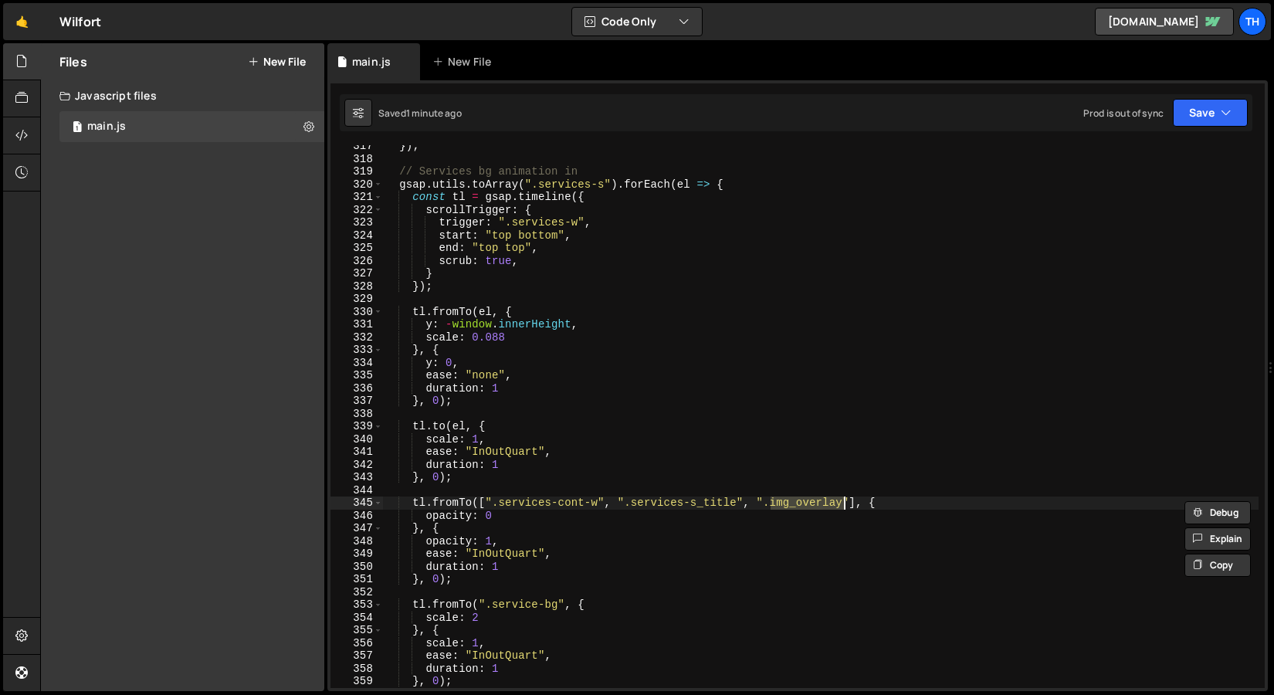
paste textarea "-2"
click at [1205, 112] on button "Save" at bounding box center [1209, 113] width 75 height 28
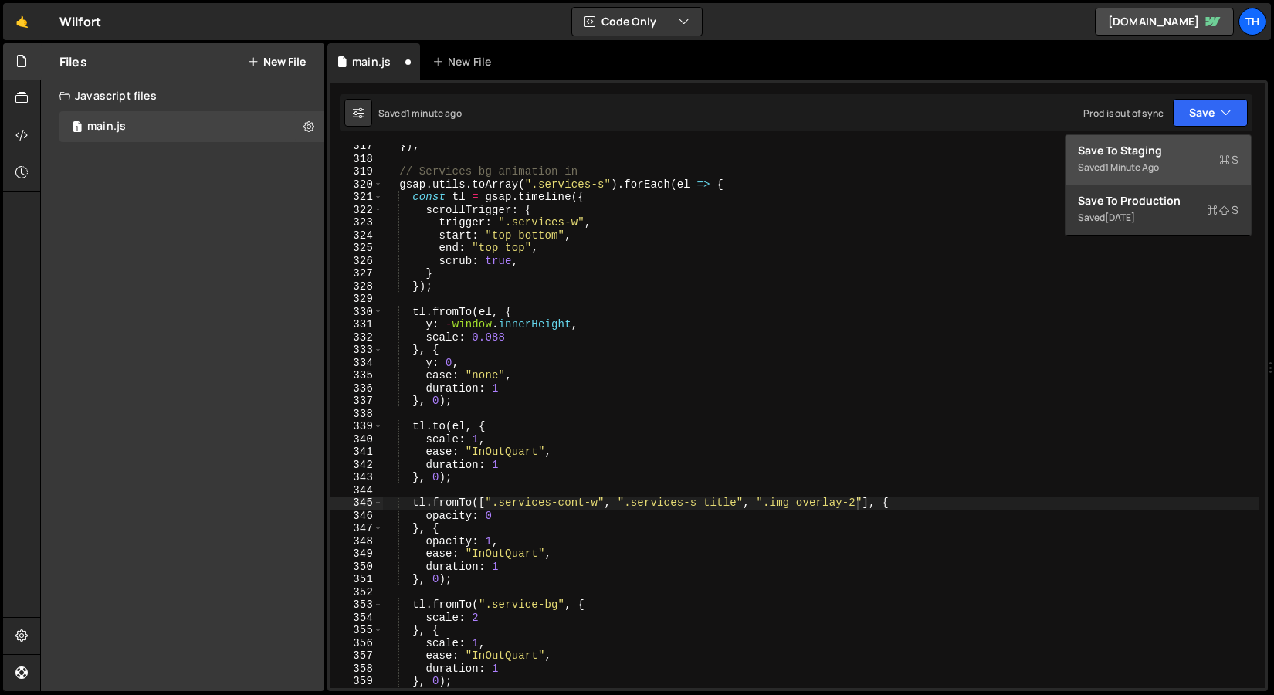
click at [1185, 152] on div "Save to Staging S" at bounding box center [1158, 150] width 161 height 15
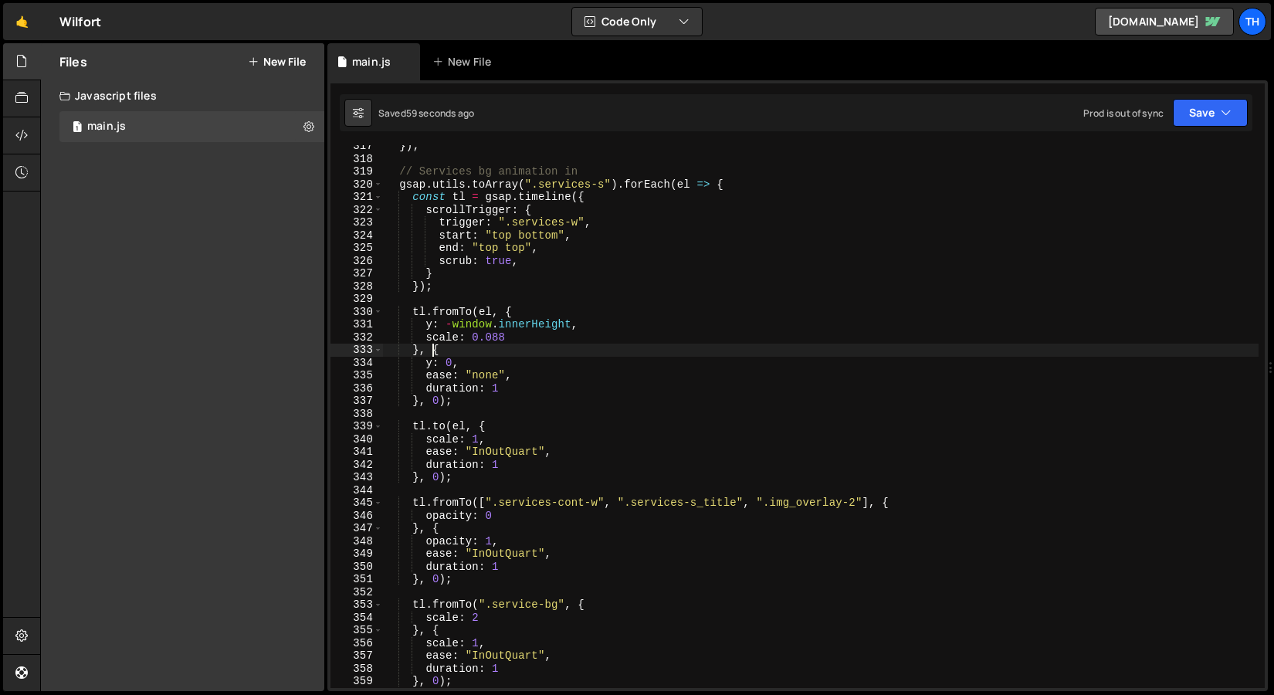
click at [431, 344] on div "}) ; // Services bg animation in gsap . utils . toArray ( ".services-s" ) . for…" at bounding box center [820, 424] width 875 height 568
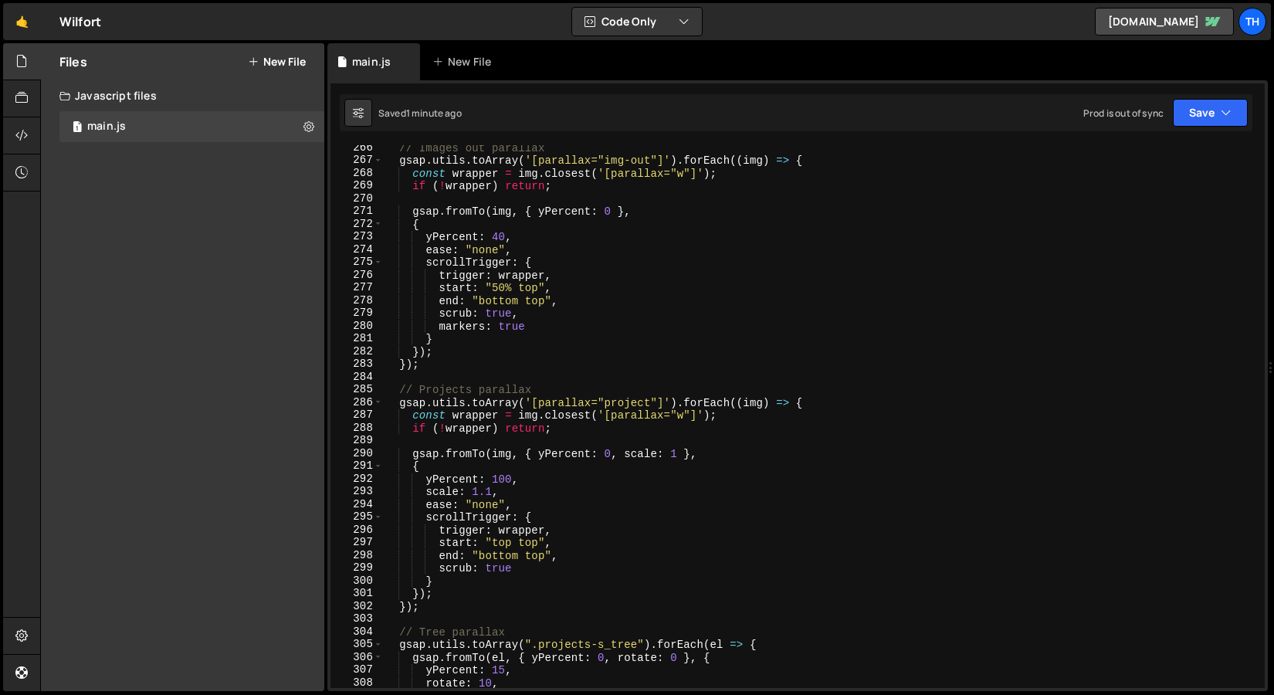
scroll to position [3367, 0]
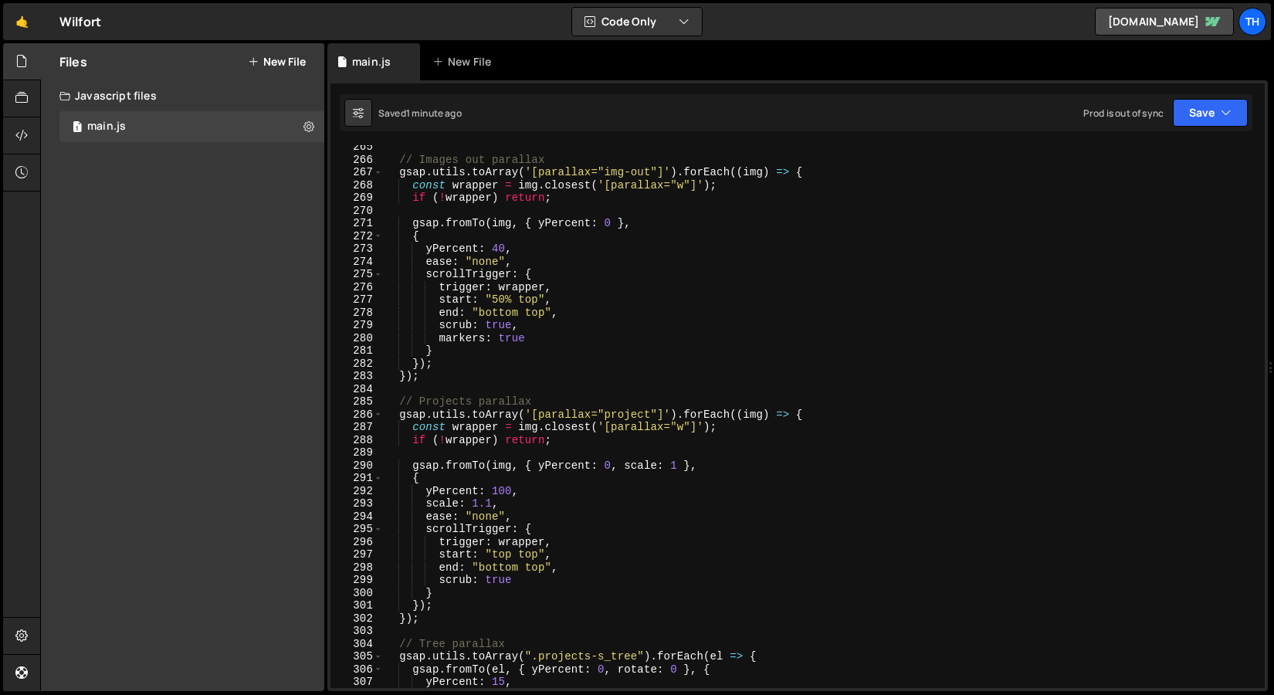
click at [504, 299] on div "// Images out parallax gsap . utils . toArray ( '[parallax="img-out"]' ) . forE…" at bounding box center [820, 424] width 875 height 568
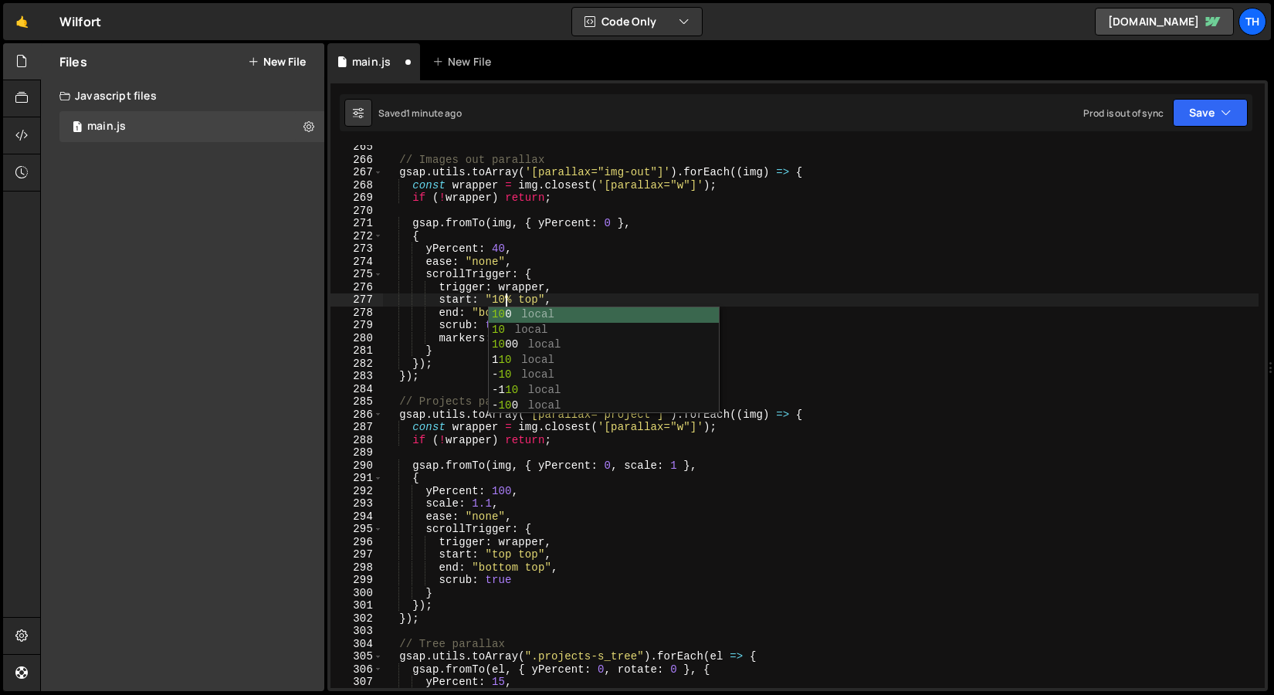
scroll to position [0, 8]
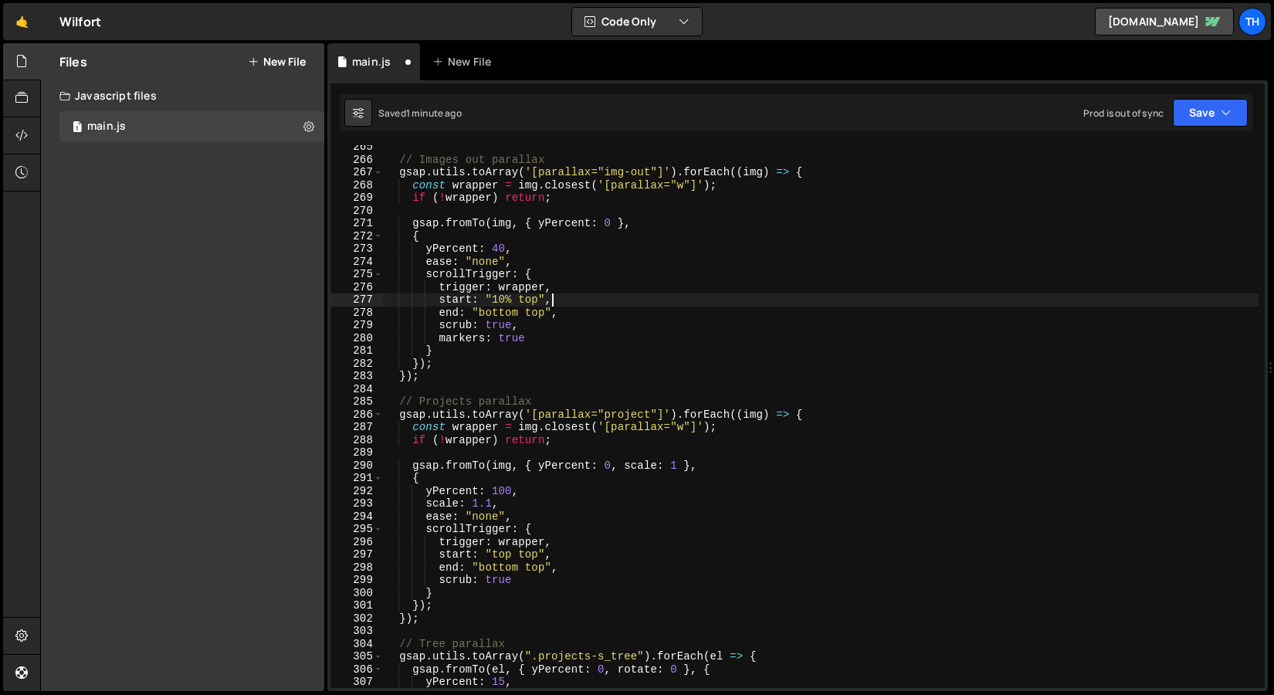
click at [606, 296] on div "// Images out parallax gsap . utils . toArray ( '[parallax="img-out"]' ) . forE…" at bounding box center [820, 424] width 875 height 568
click at [1215, 118] on button "Save" at bounding box center [1209, 113] width 75 height 28
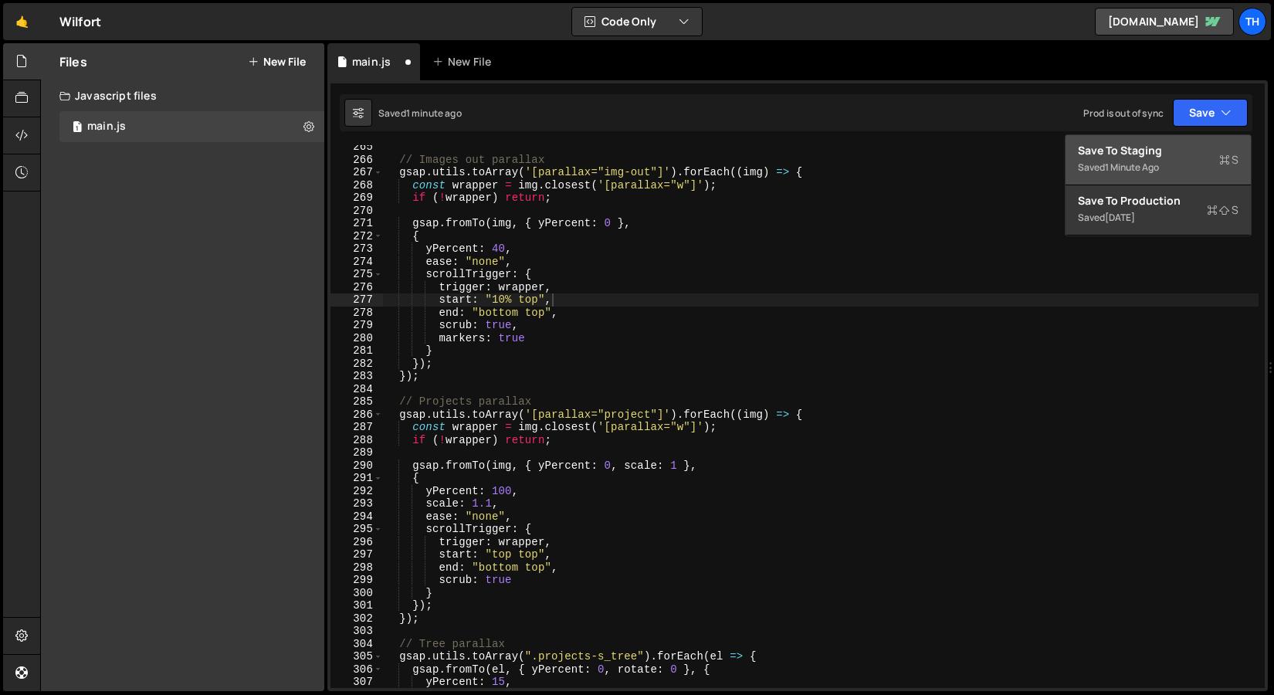
click at [1186, 160] on div "Saved 1 minute ago" at bounding box center [1158, 167] width 161 height 19
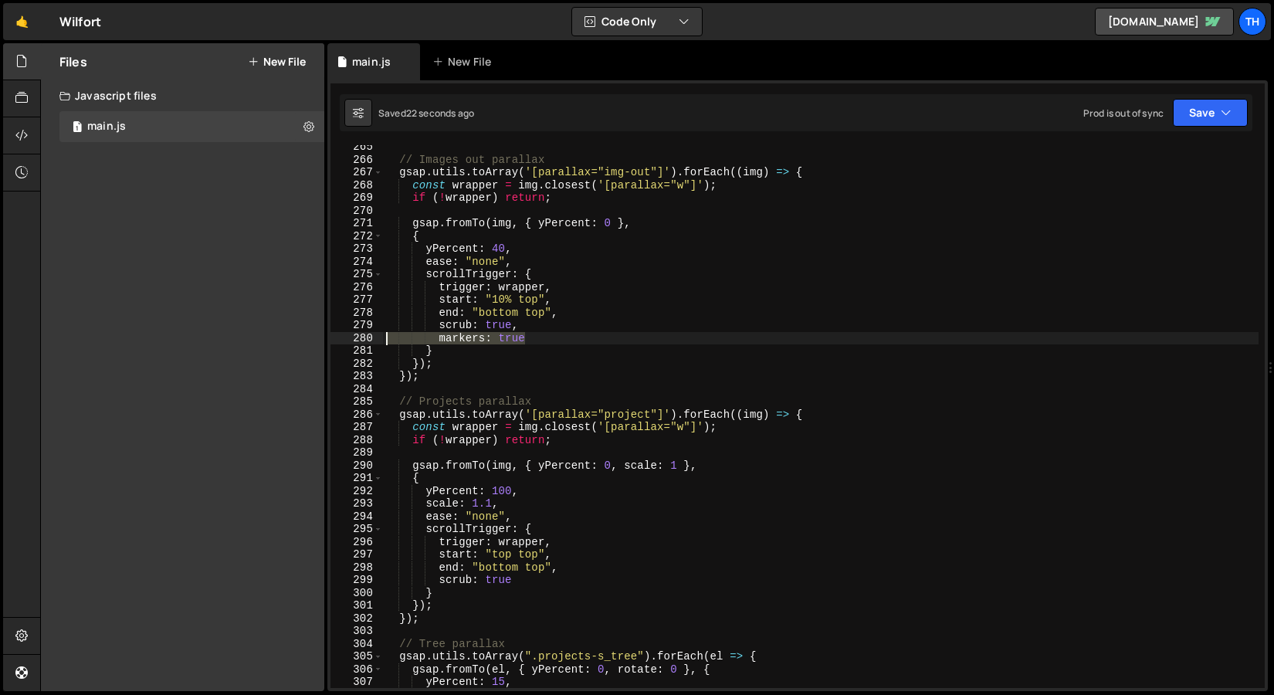
drag, startPoint x: 561, startPoint y: 337, endPoint x: 242, endPoint y: 343, distance: 319.6
click at [243, 344] on div "Files New File Javascript files 1 main.js 0 CSS files Copy share link Edit File…" at bounding box center [656, 367] width 1233 height 648
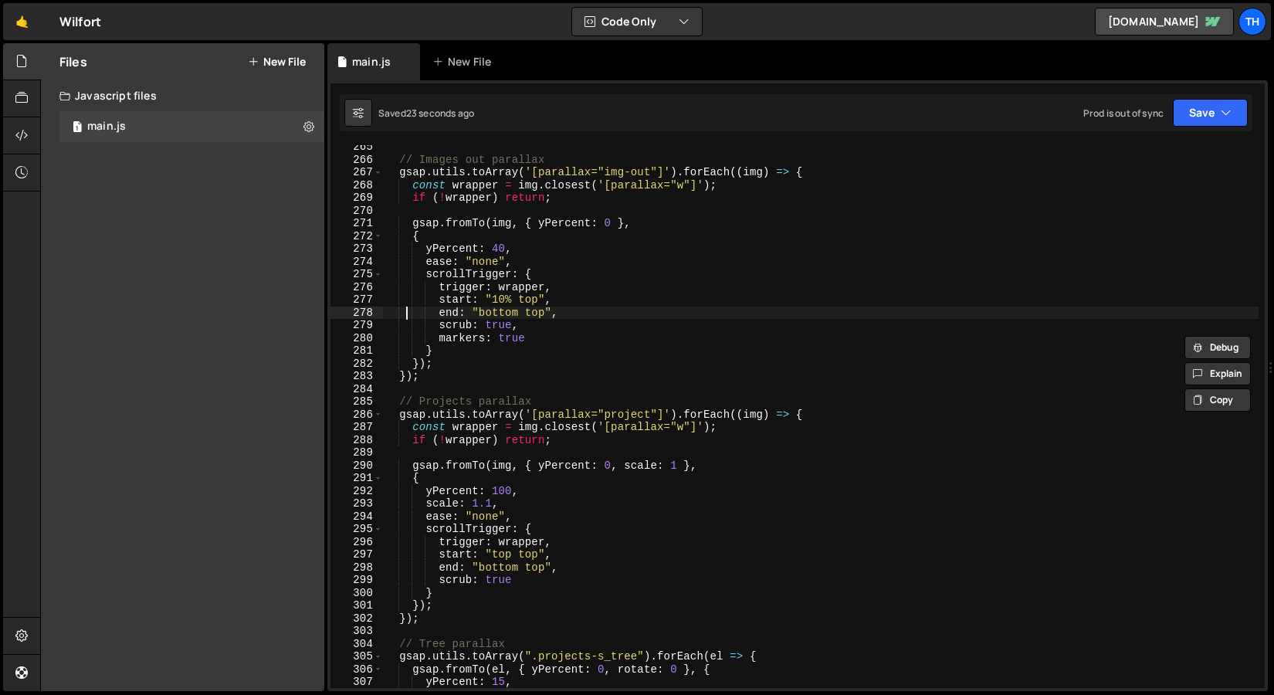
click at [406, 311] on div "// Images out parallax gsap . utils . toArray ( '[parallax="img-out"]' ) . forE…" at bounding box center [820, 424] width 875 height 568
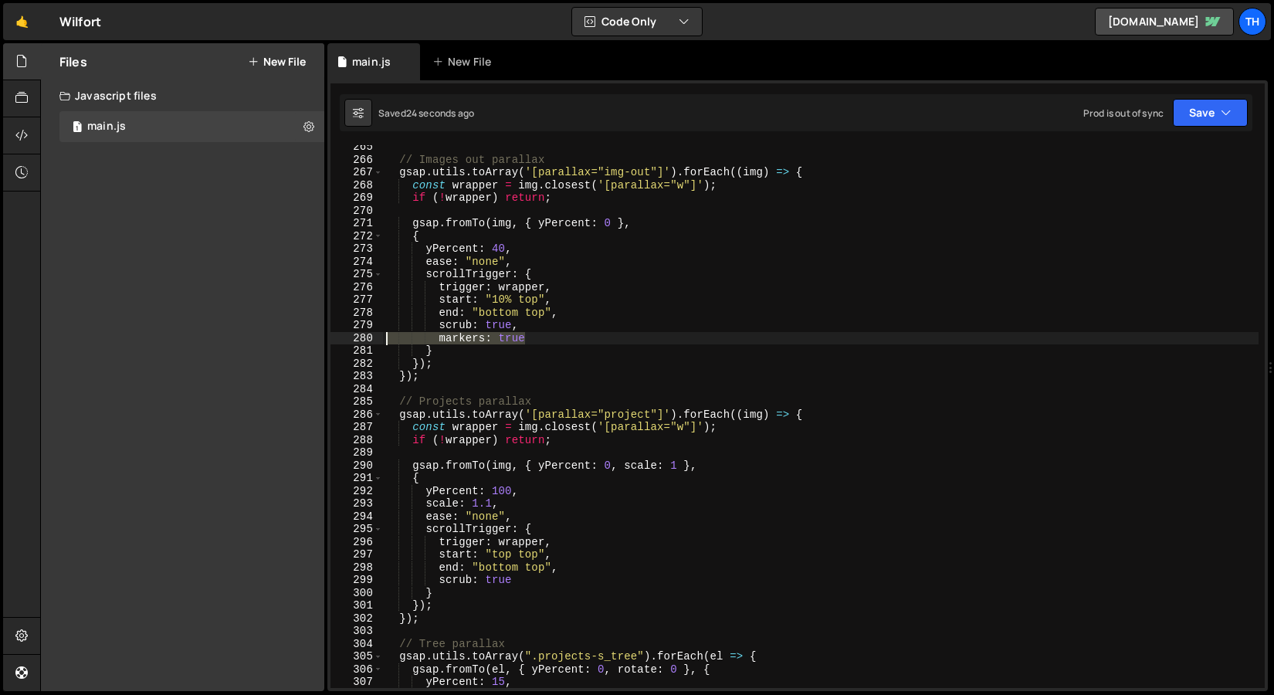
drag, startPoint x: 547, startPoint y: 342, endPoint x: 303, endPoint y: 332, distance: 244.9
click at [303, 332] on div "Files New File Javascript files 1 main.js 0 CSS files Copy share link Edit File…" at bounding box center [656, 367] width 1233 height 648
type textarea "markers: true"
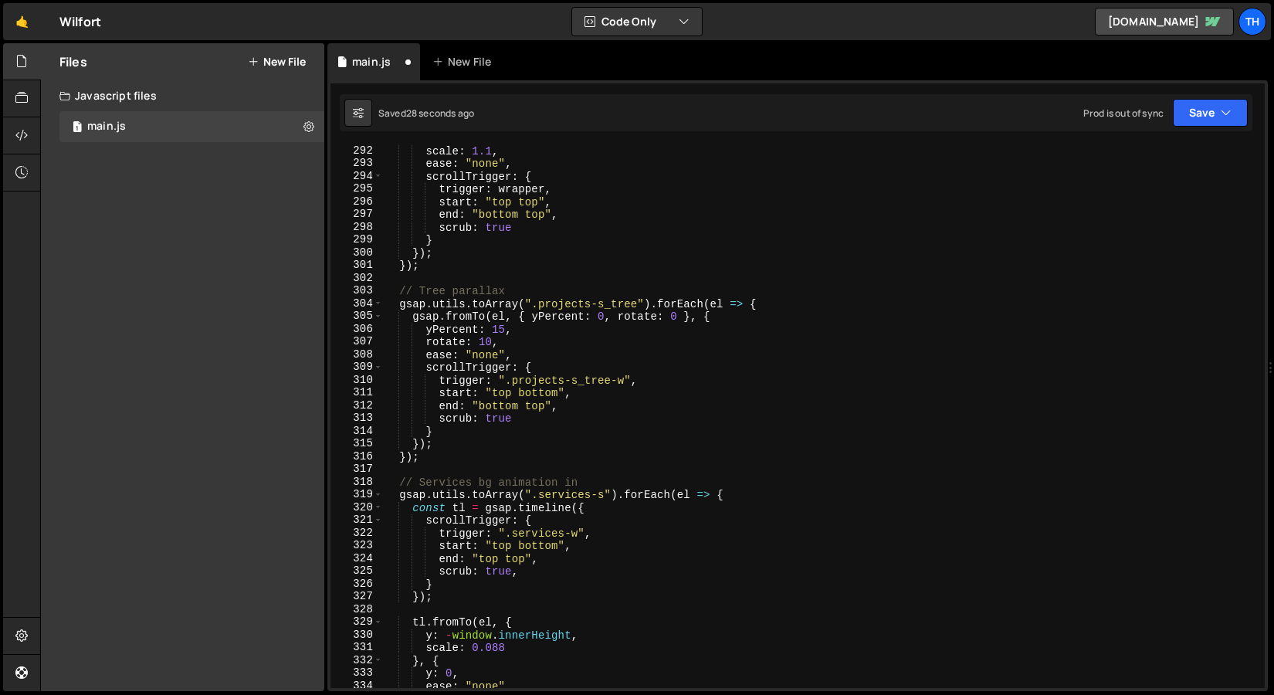
scroll to position [3756, 0]
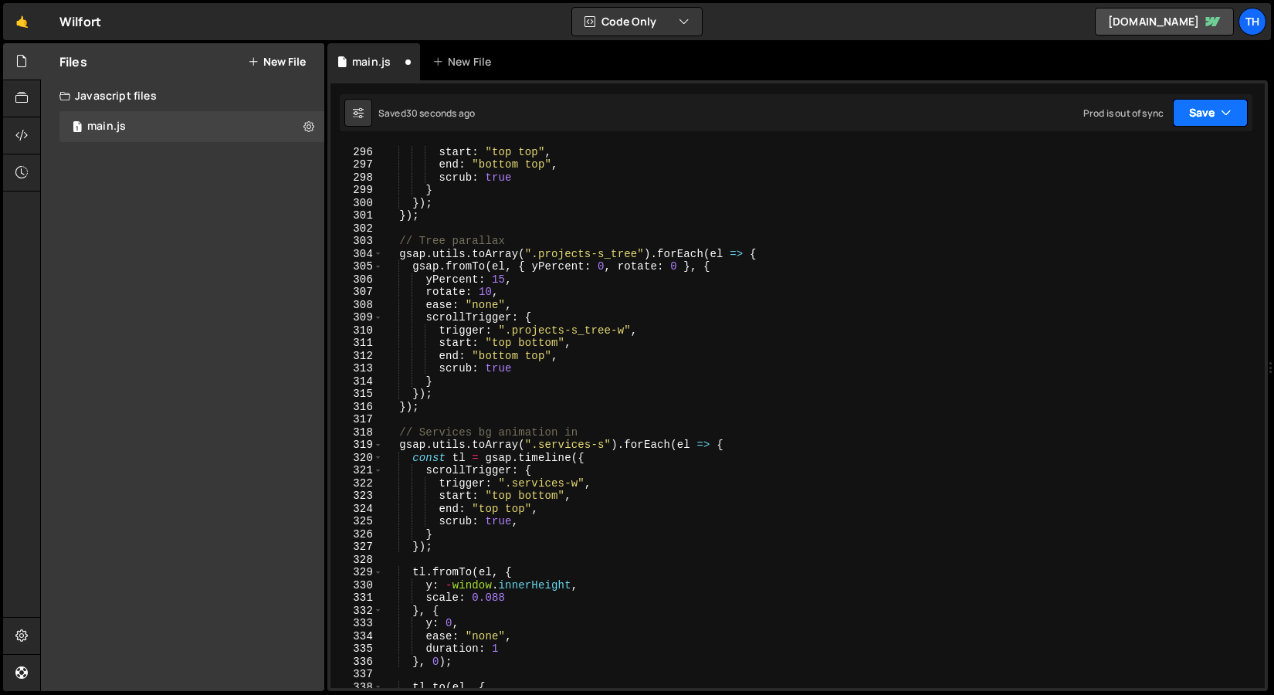
click at [1205, 108] on button "Save" at bounding box center [1209, 113] width 75 height 28
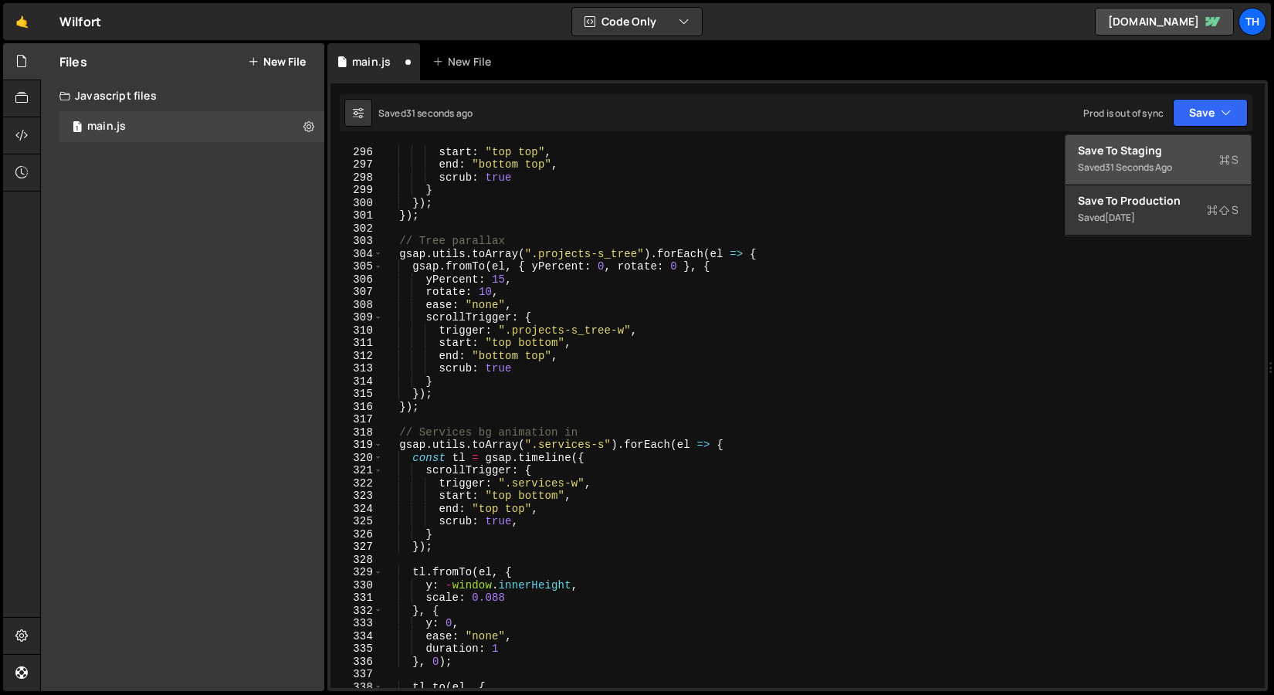
click at [1189, 152] on div "Save to Staging S" at bounding box center [1158, 150] width 161 height 15
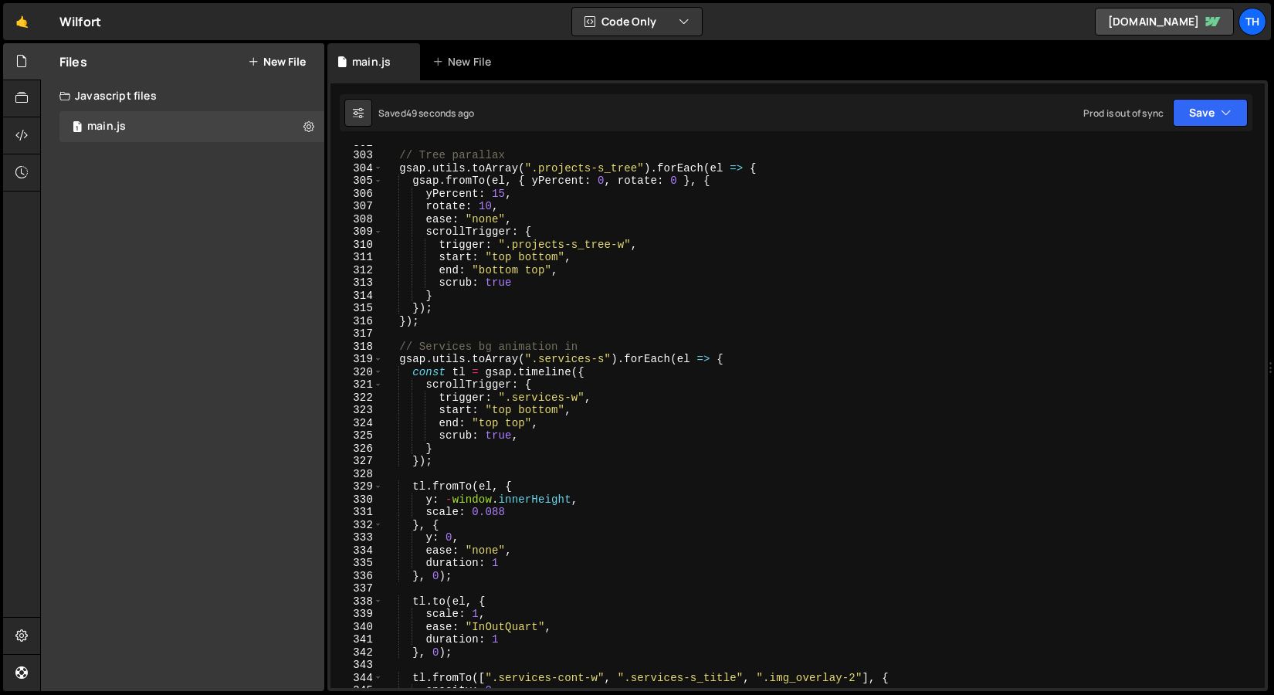
scroll to position [3998, 0]
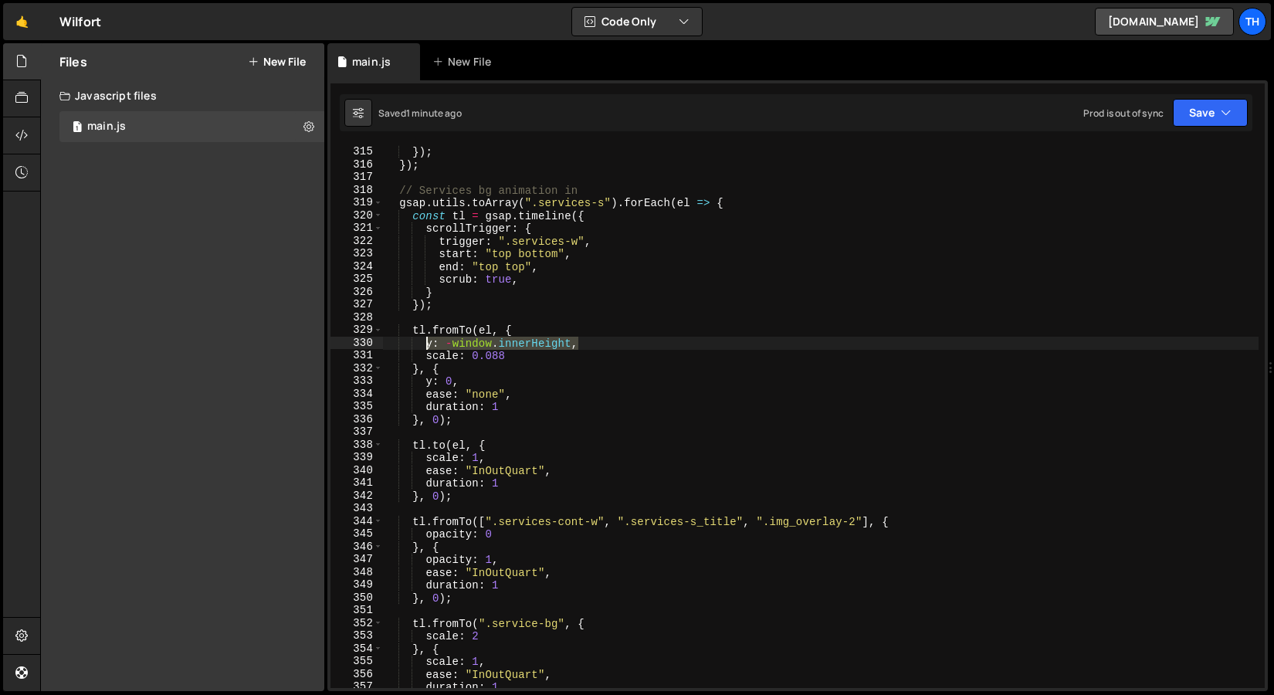
drag, startPoint x: 612, startPoint y: 342, endPoint x: 423, endPoint y: 348, distance: 189.2
click at [423, 348] on div "} }) ; }) ; // Services bg animation in gsap . utils . toArray ( ".services-s" …" at bounding box center [820, 417] width 875 height 568
click at [423, 348] on div "} }) ; }) ; // Services bg animation in gsap . utils . toArray ( ".services-s" …" at bounding box center [820, 416] width 875 height 543
drag, startPoint x: 589, startPoint y: 345, endPoint x: 447, endPoint y: 367, distance: 143.7
click at [435, 353] on div "} }) ; }) ; // Services bg animation in gsap . utils . toArray ( ".services-s" …" at bounding box center [820, 417] width 875 height 568
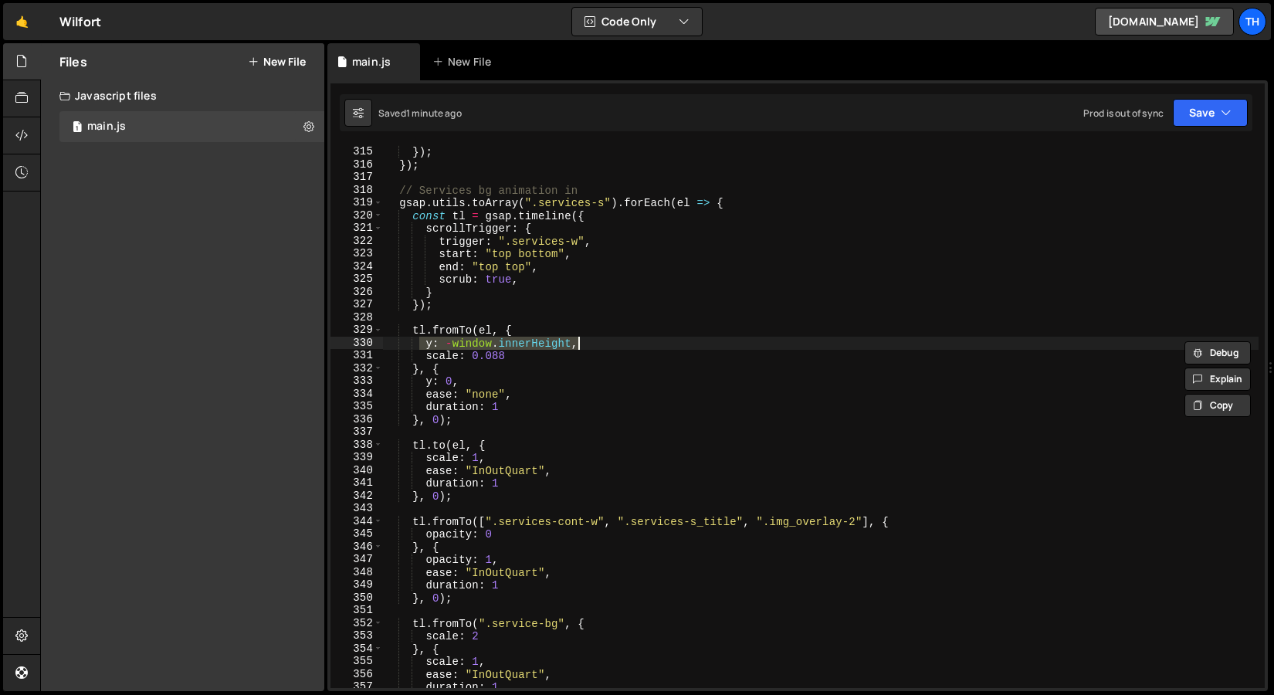
drag, startPoint x: 423, startPoint y: 347, endPoint x: 578, endPoint y: 345, distance: 155.2
click at [578, 345] on div "} }) ; }) ; // Services bg animation in gsap . utils . toArray ( ".services-s" …" at bounding box center [820, 417] width 875 height 568
click at [752, 208] on div "} }) ; }) ; // Services bg animation in gsap . utils . toArray ( ".services-s" …" at bounding box center [820, 417] width 875 height 568
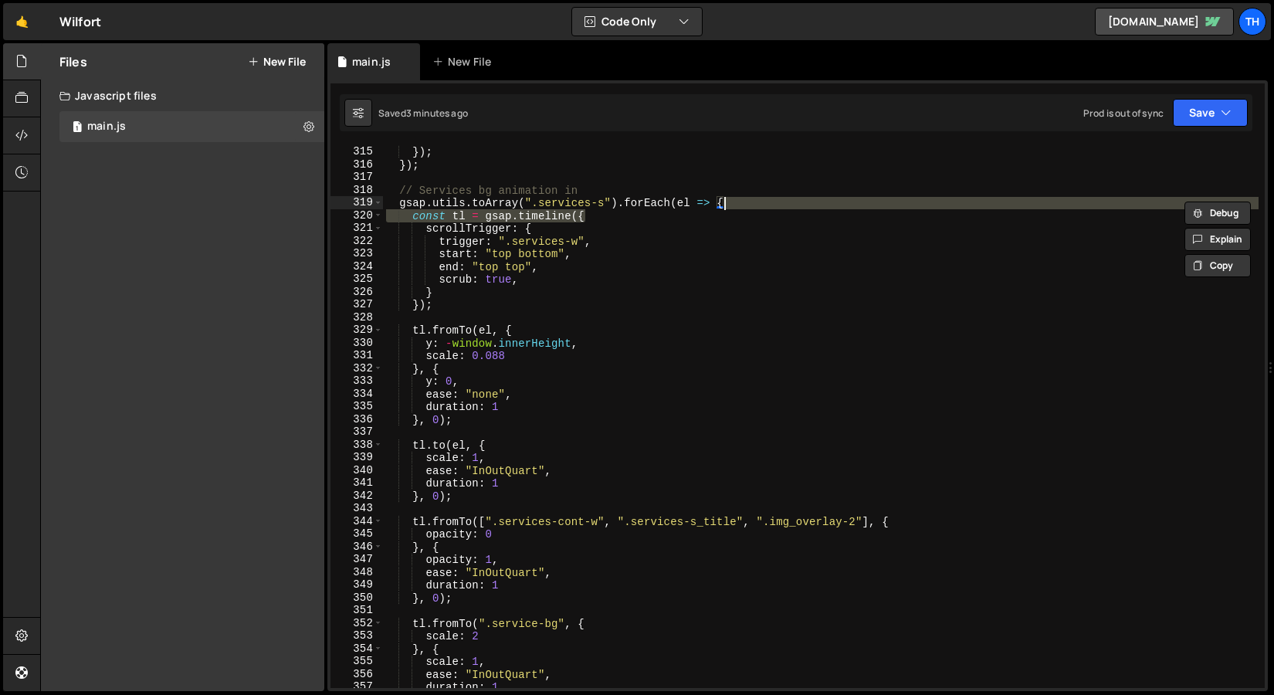
click at [756, 200] on div "} }) ; }) ; // Services bg animation in gsap . utils . toArray ( ".services-s" …" at bounding box center [820, 416] width 875 height 543
type textarea "gsap.utils.toArray(".services-s").forEach(el => {"
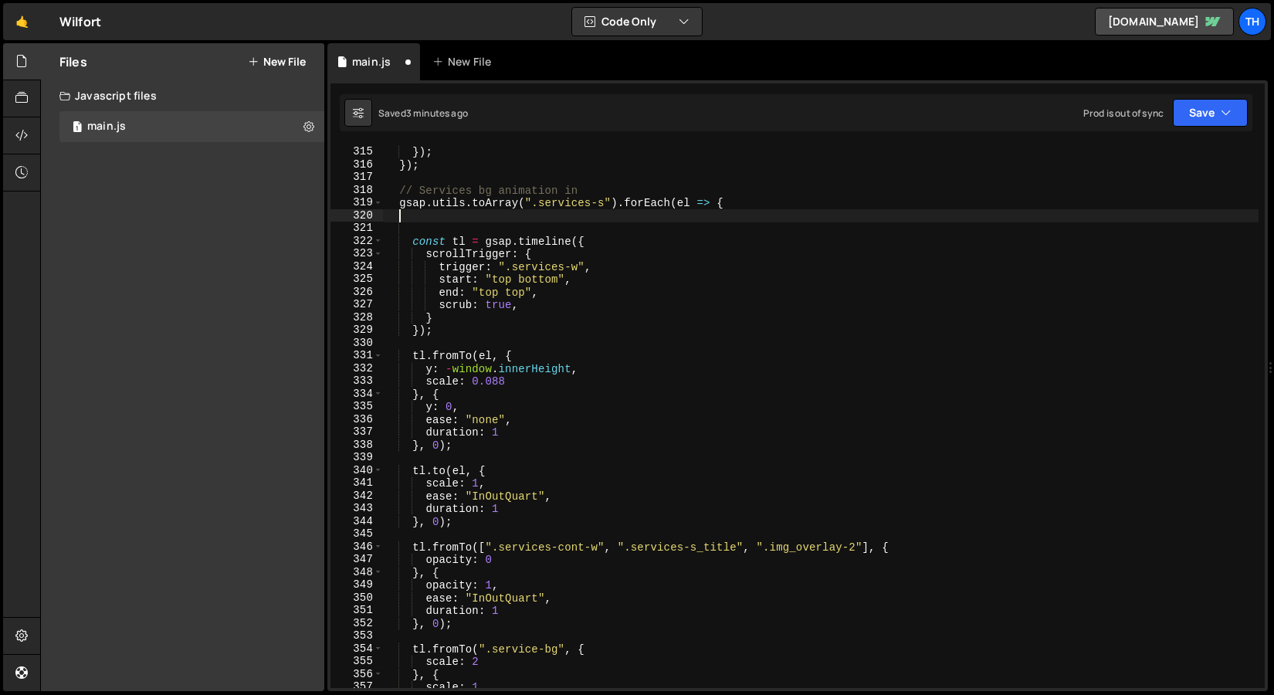
scroll to position [0, 0]
paste textarea "const initialY = -window.innerHeight + elHeight / 2;"
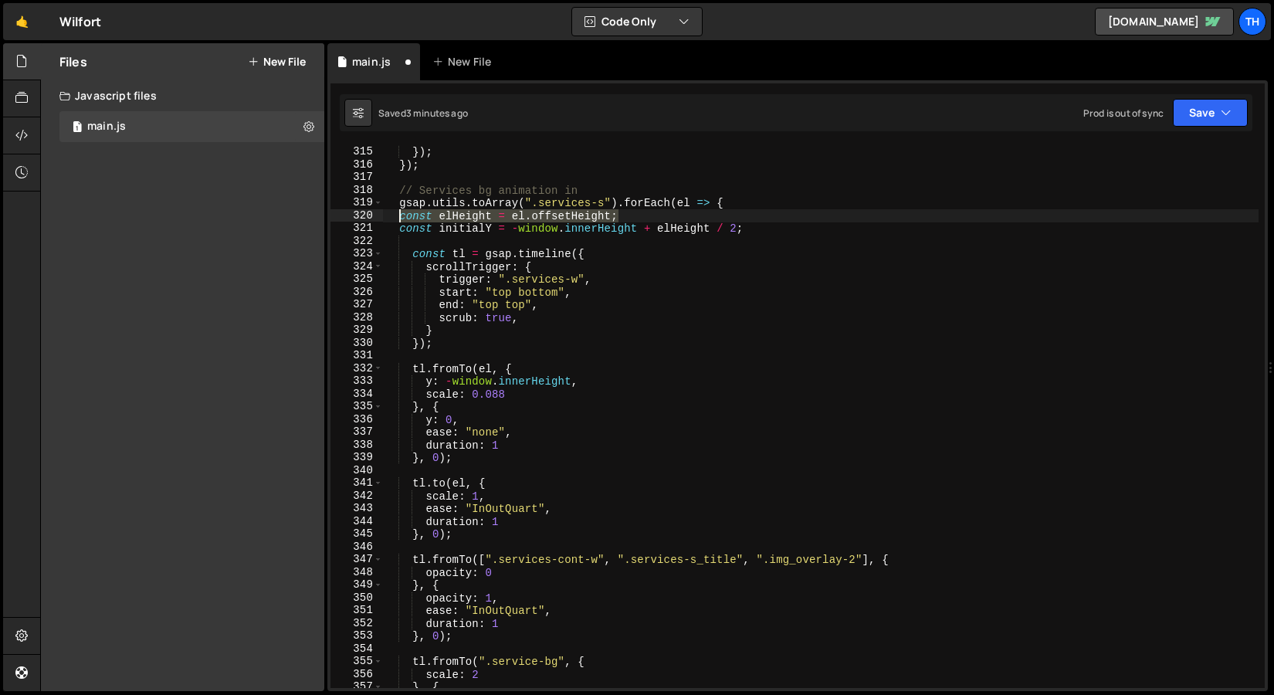
drag, startPoint x: 757, startPoint y: 220, endPoint x: 401, endPoint y: 220, distance: 355.8
click at [401, 220] on div "} }) ; }) ; // Services bg animation in gsap . utils . toArray ( ".services-s" …" at bounding box center [820, 417] width 875 height 568
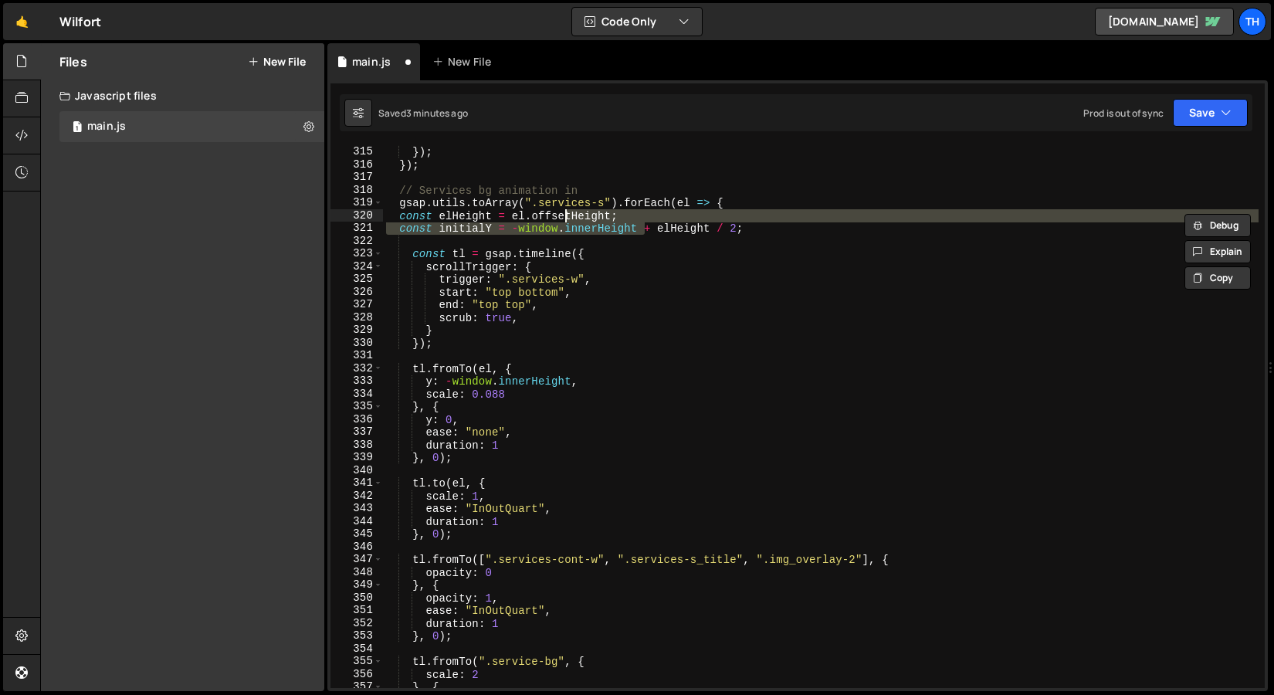
drag, startPoint x: 648, startPoint y: 230, endPoint x: 567, endPoint y: 215, distance: 81.6
click at [567, 215] on div "} }) ; }) ; // Services bg animation in gsap . utils . toArray ( ".services-s" …" at bounding box center [820, 417] width 875 height 568
click at [536, 276] on div "} }) ; }) ; // Services bg animation in gsap . utils . toArray ( ".services-s" …" at bounding box center [820, 417] width 875 height 568
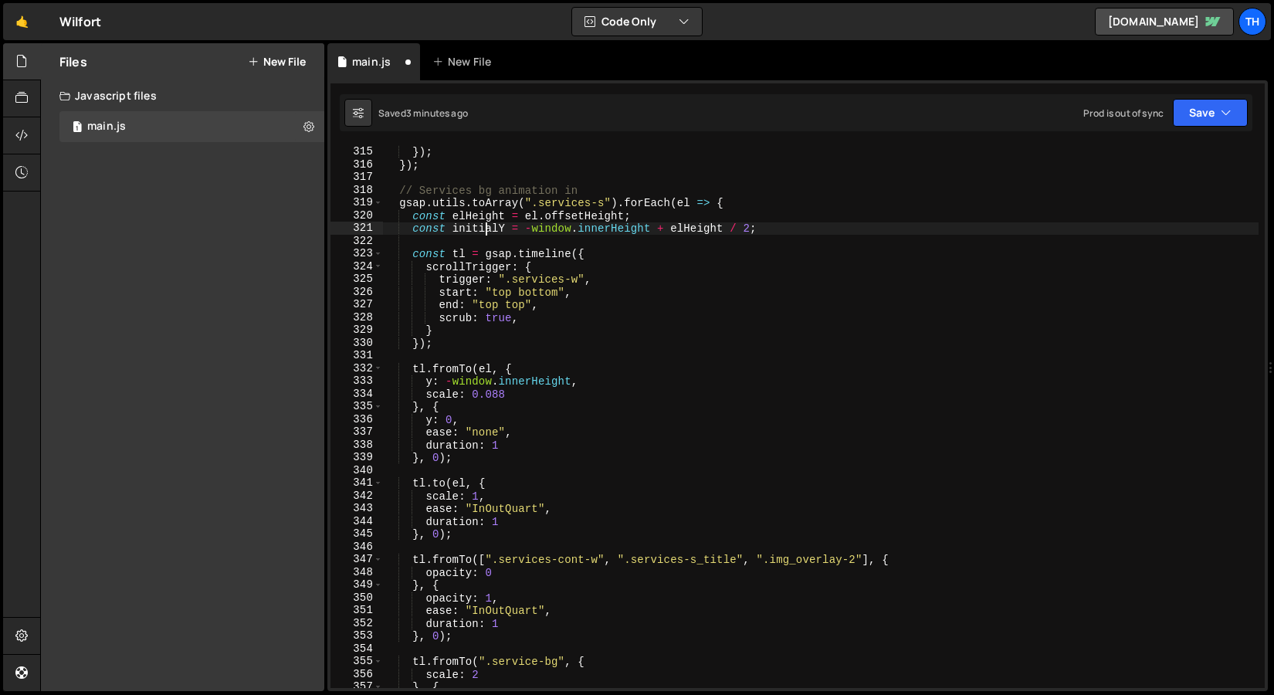
click at [482, 231] on div "} }) ; }) ; // Services bg animation in gsap . utils . toArray ( ".services-s" …" at bounding box center [820, 417] width 875 height 568
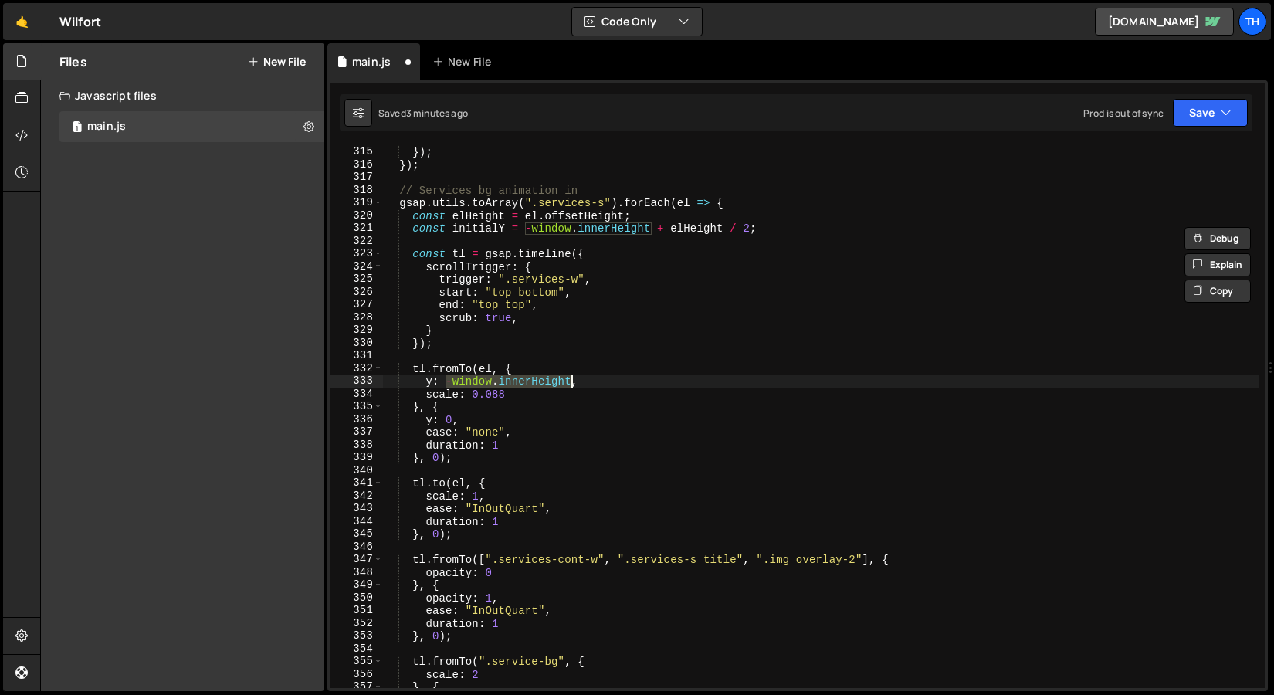
drag, startPoint x: 445, startPoint y: 382, endPoint x: 570, endPoint y: 379, distance: 124.3
click at [570, 379] on div "} }) ; }) ; // Services bg animation in gsap . utils . toArray ( ".services-s" …" at bounding box center [820, 417] width 875 height 568
paste textarea "initialY"
type textarea "y: initialY,"
click at [1198, 126] on button "Save" at bounding box center [1209, 113] width 75 height 28
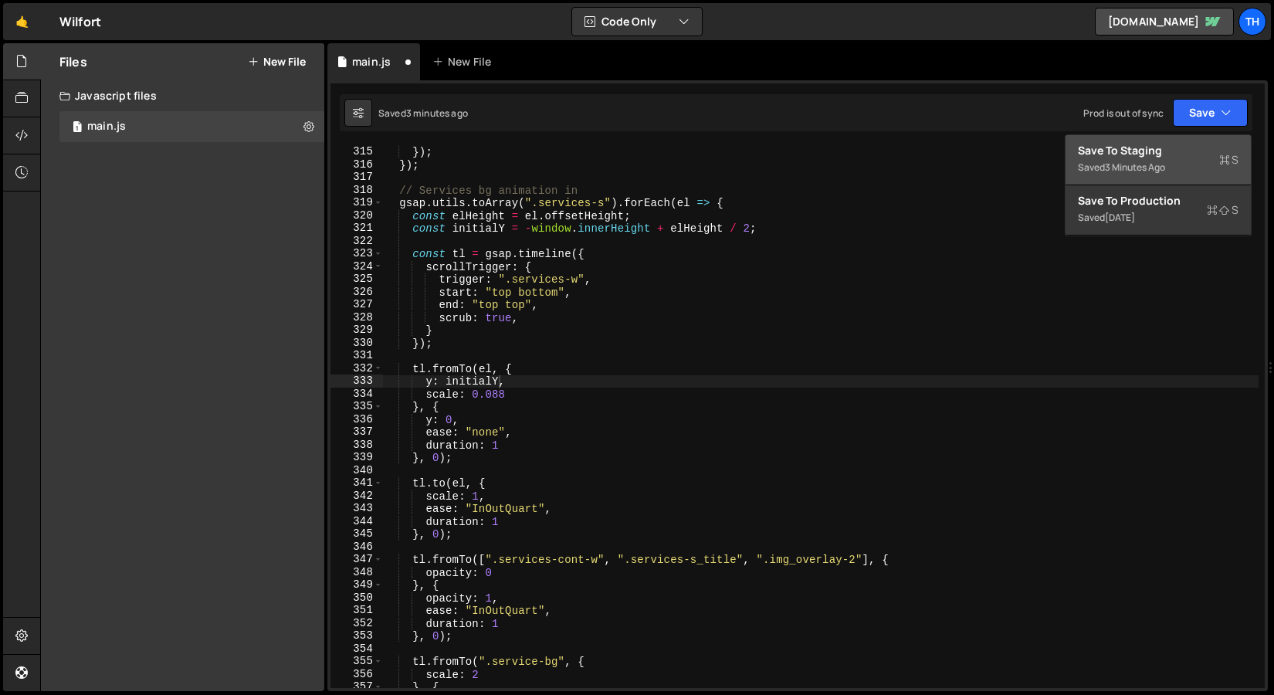
click at [1162, 165] on div "3 minutes ago" at bounding box center [1135, 167] width 60 height 13
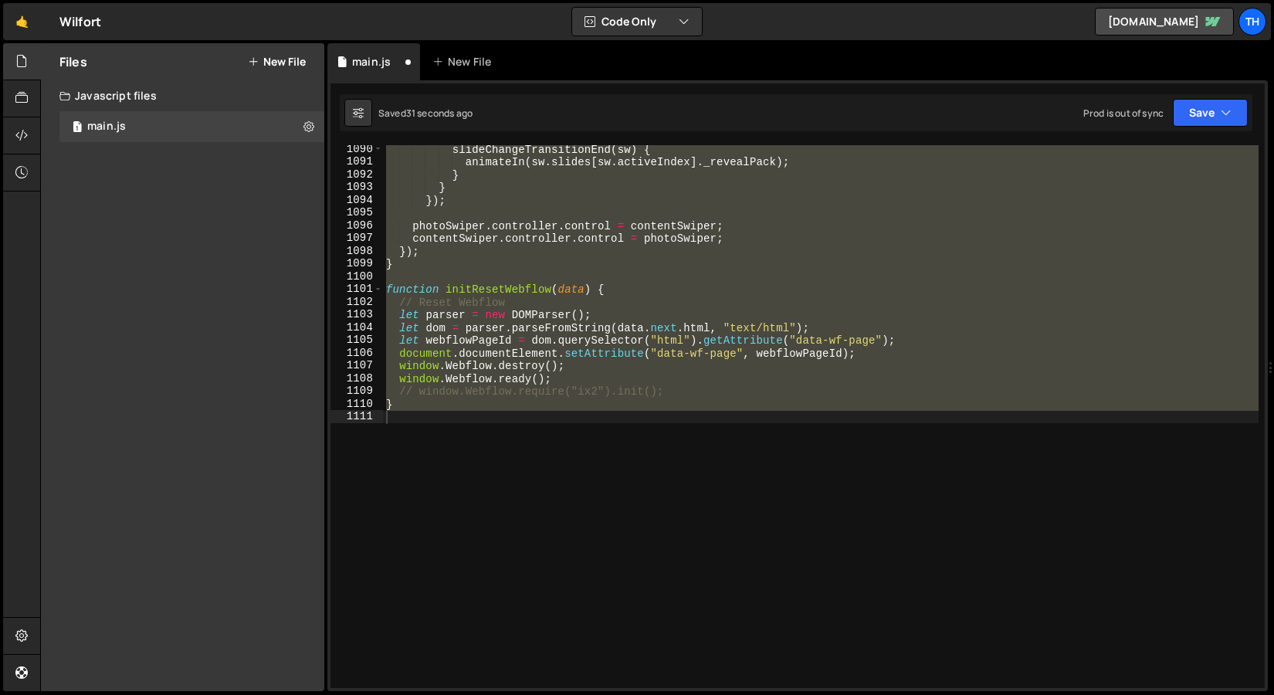
scroll to position [3957, 0]
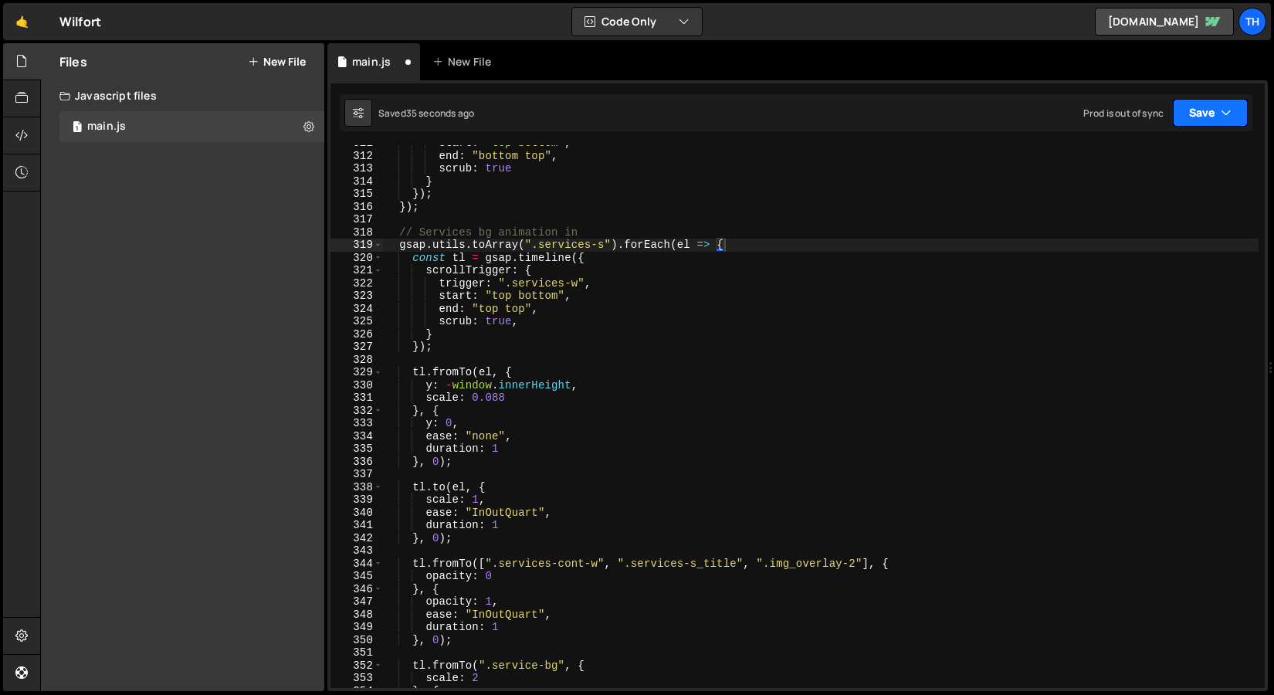
click at [1206, 119] on button "Save" at bounding box center [1209, 113] width 75 height 28
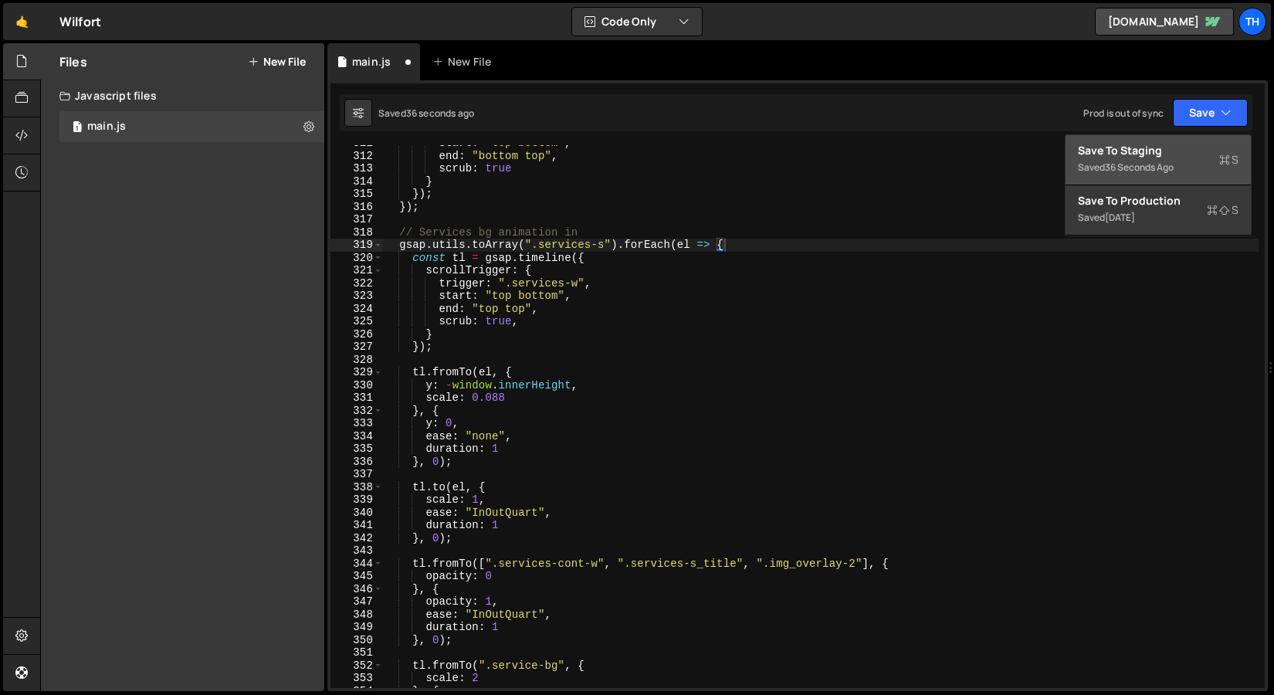
click at [1173, 161] on div "36 seconds ago" at bounding box center [1139, 167] width 69 height 13
